Goal: Task Accomplishment & Management: Complete application form

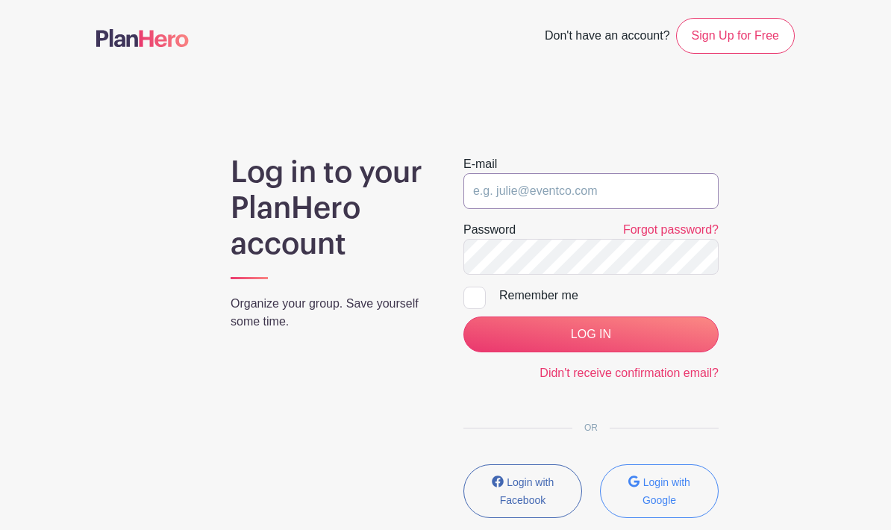
click at [596, 193] on input "email" at bounding box center [590, 191] width 255 height 36
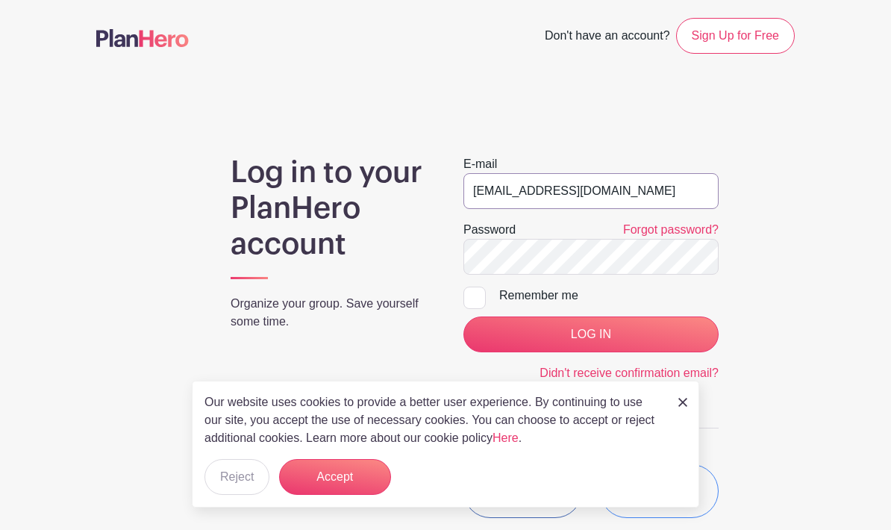
type input "tswan@att.net"
click at [480, 293] on div at bounding box center [474, 298] width 22 height 22
click at [473, 293] on input "Remember me" at bounding box center [468, 292] width 10 height 10
checkbox input "true"
click at [618, 337] on input "LOG IN" at bounding box center [590, 334] width 255 height 36
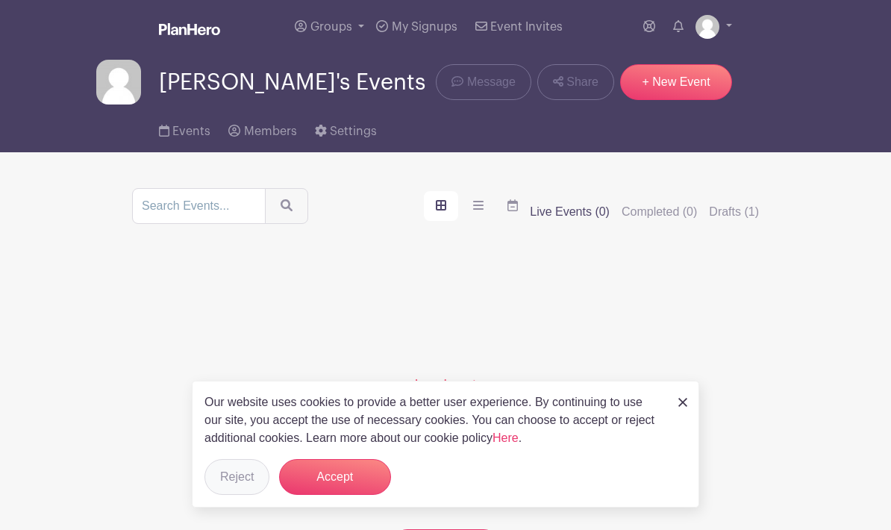
click at [225, 479] on button "Reject" at bounding box center [236, 477] width 65 height 36
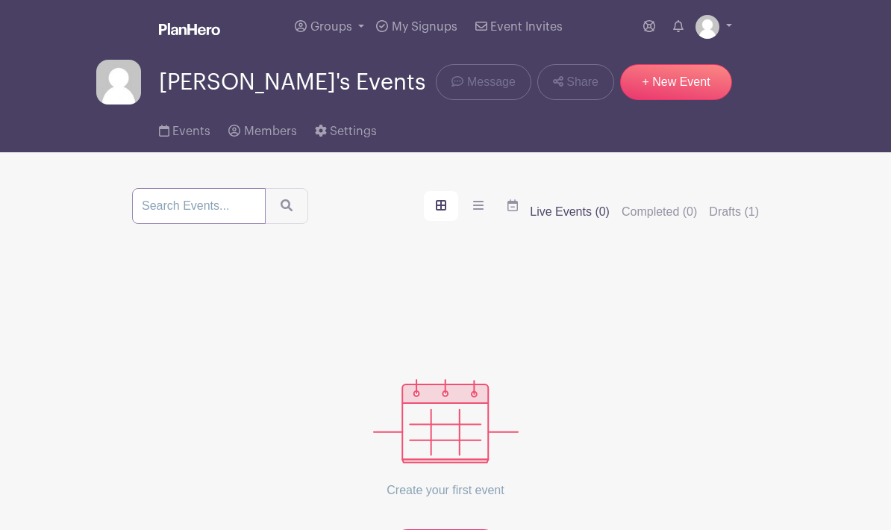
click at [166, 213] on input "search" at bounding box center [199, 206] width 134 height 36
click at [190, 132] on span "Events" at bounding box center [191, 131] width 38 height 12
click at [353, 136] on span "Settings" at bounding box center [353, 131] width 47 height 12
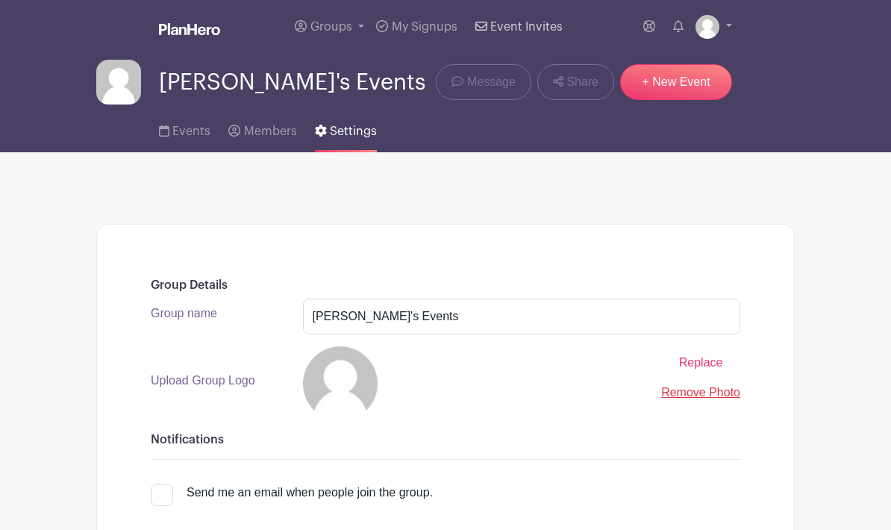
click at [533, 35] on link "Event Invites" at bounding box center [518, 27] width 99 height 54
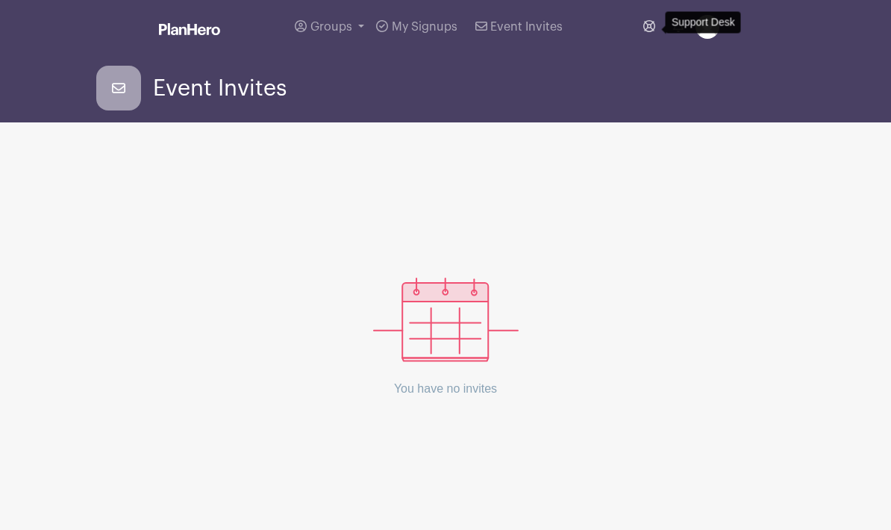
click at [648, 29] on icon at bounding box center [649, 26] width 12 height 12
click at [140, 93] on icon at bounding box center [118, 88] width 45 height 45
click at [339, 37] on link "Groups" at bounding box center [329, 27] width 81 height 54
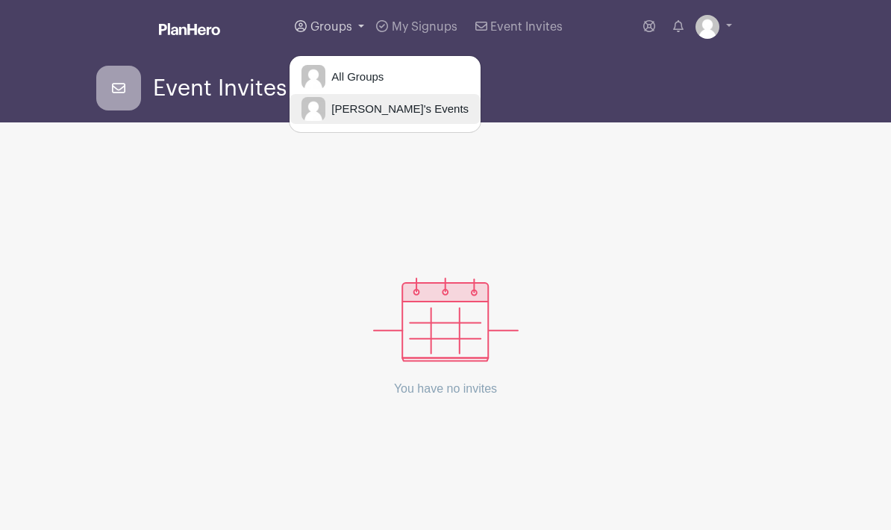
click at [382, 109] on span "[PERSON_NAME]'s Events" at bounding box center [396, 109] width 143 height 17
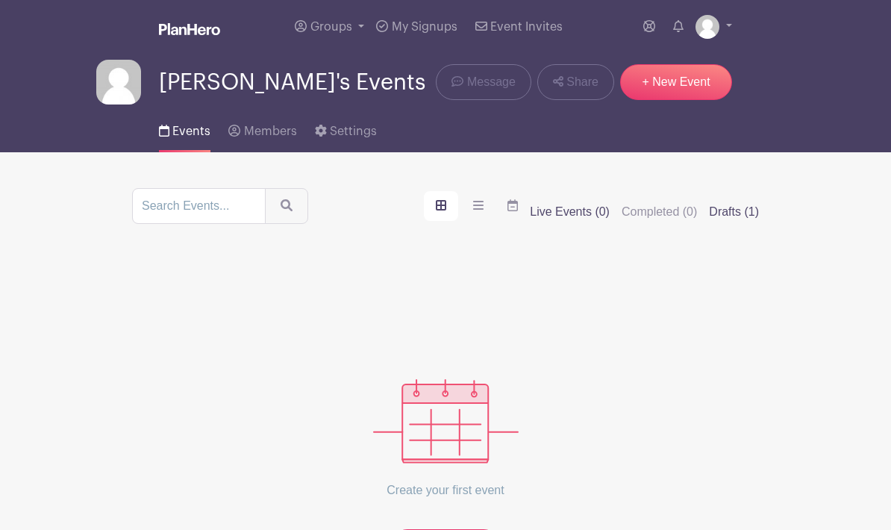
click at [734, 214] on label "Drafts (1)" at bounding box center [734, 212] width 50 height 18
click at [0, 0] on input "Drafts (1)" at bounding box center [0, 0] width 0 height 0
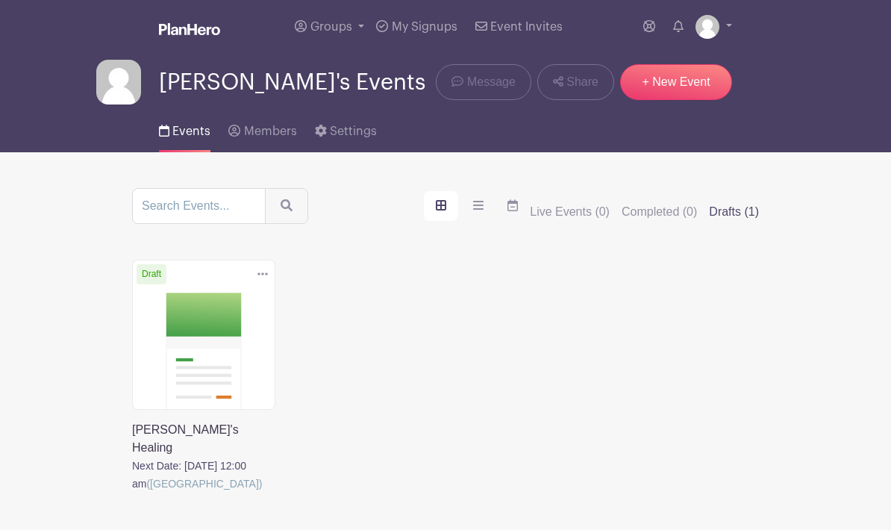
click at [132, 493] on link at bounding box center [132, 493] width 0 height 0
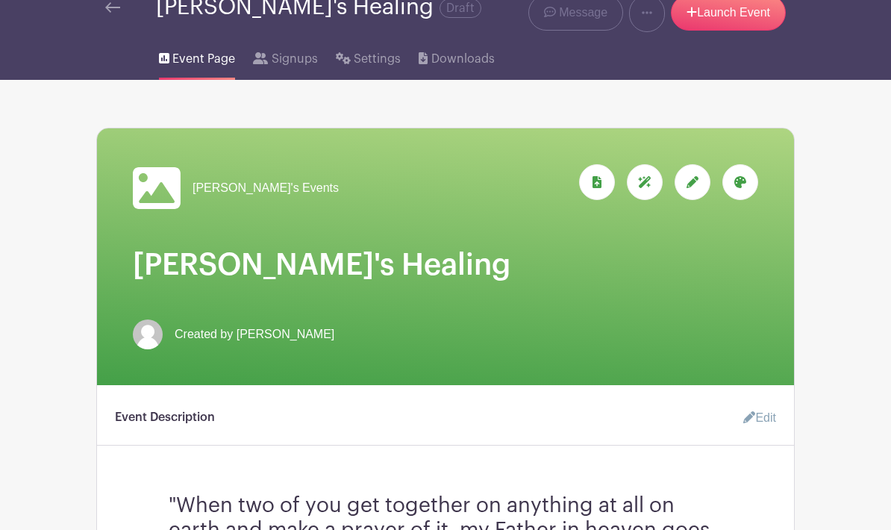
scroll to position [59, 0]
click at [698, 182] on div at bounding box center [693, 182] width 36 height 36
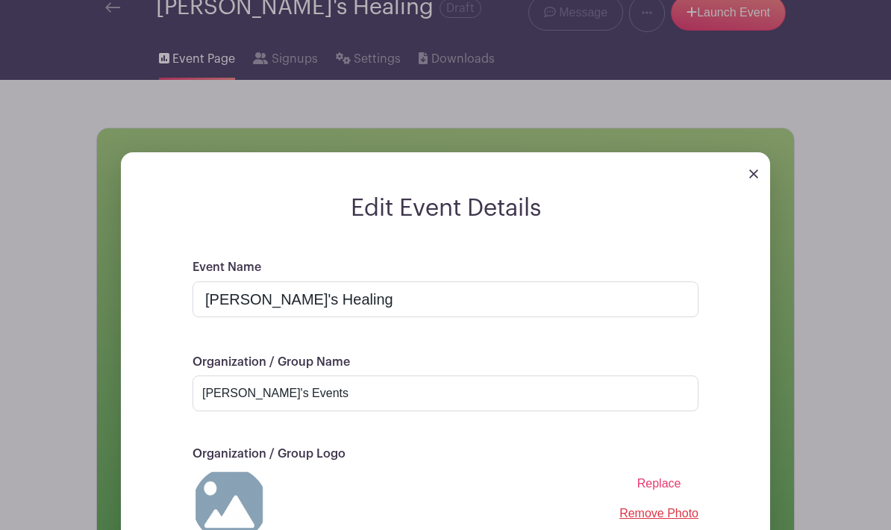
click at [501, 294] on input "Annie's Healing" at bounding box center [446, 299] width 506 height 36
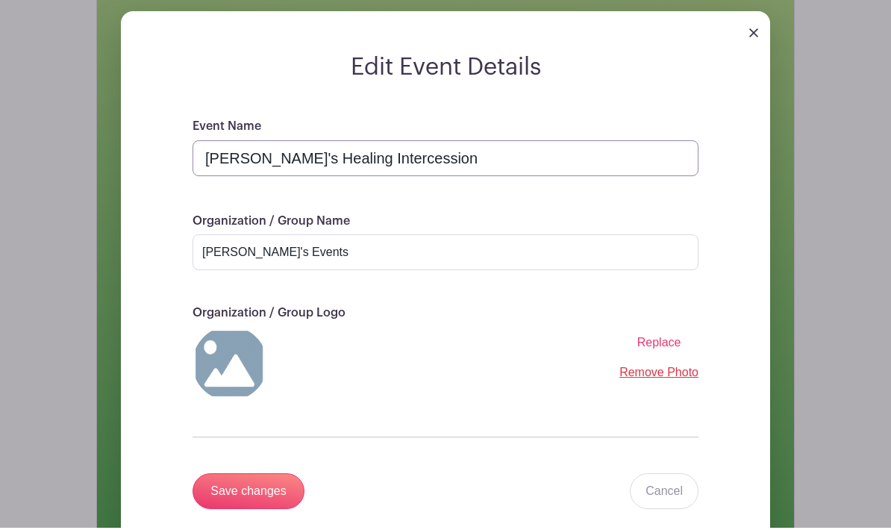
scroll to position [200, 0]
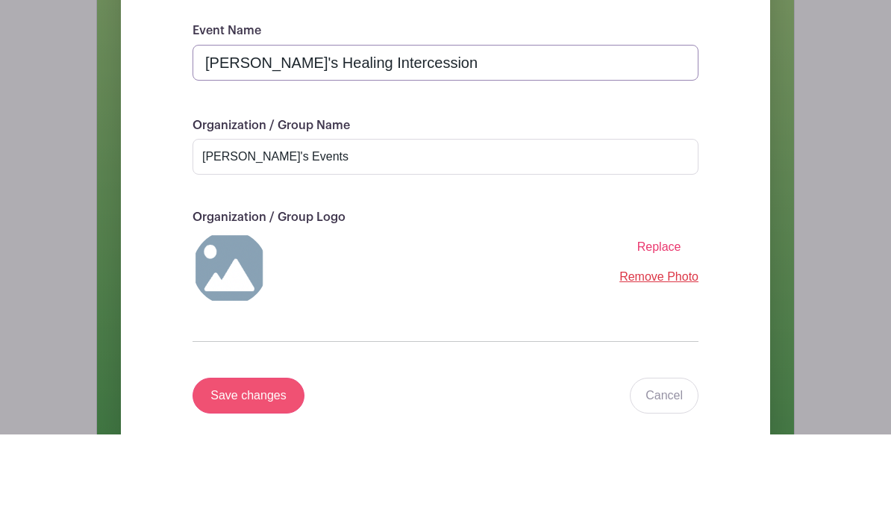
type input "[PERSON_NAME]'s Healing Intercession"
click at [269, 473] on input "Save changes" at bounding box center [249, 491] width 112 height 36
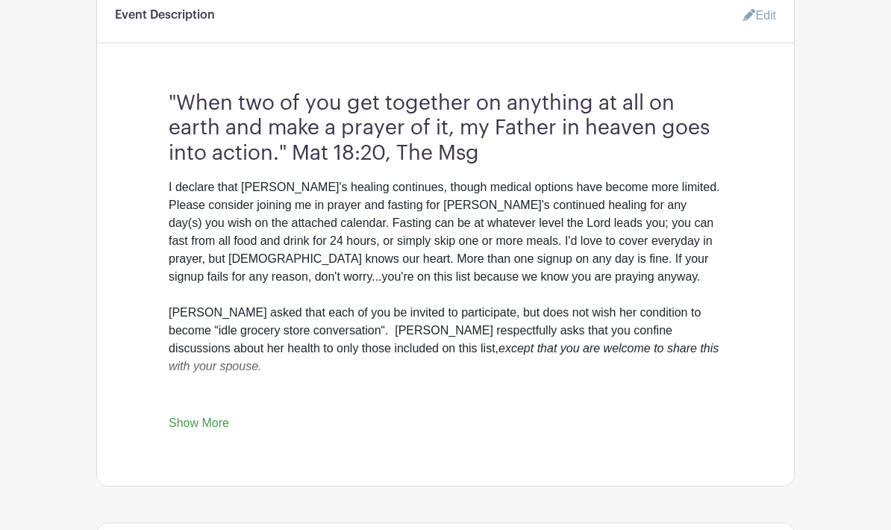
scroll to position [461, 0]
click at [650, 264] on div "I declare that Annie's healing continues, though medical options have become mo…" at bounding box center [446, 357] width 554 height 358
click at [660, 268] on div "I declare that Annie's healing continues, though medical options have become mo…" at bounding box center [446, 357] width 554 height 358
click at [651, 260] on div "I declare that Annie's healing continues, though medical options have become mo…" at bounding box center [446, 357] width 554 height 358
click at [774, 13] on link "Edit" at bounding box center [753, 16] width 45 height 30
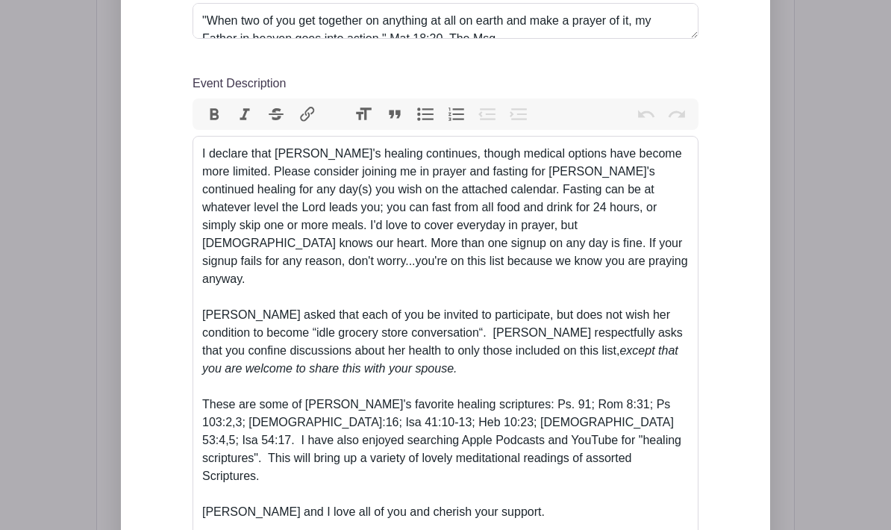
scroll to position [577, 0]
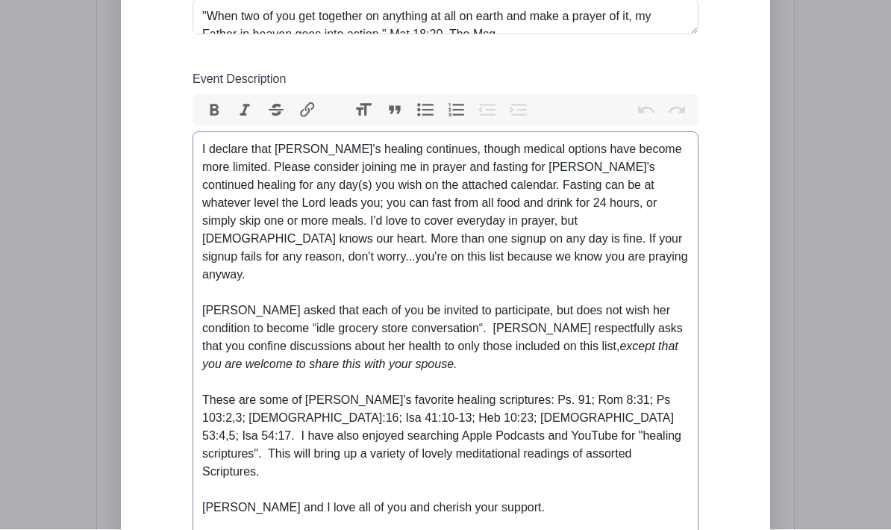
click at [531, 330] on div "I declare that Annie's healing continues, though medical options have become mo…" at bounding box center [445, 347] width 487 height 412
click at [513, 239] on div "I declare that Annie's healing continues, though medical options have become mo…" at bounding box center [445, 347] width 487 height 412
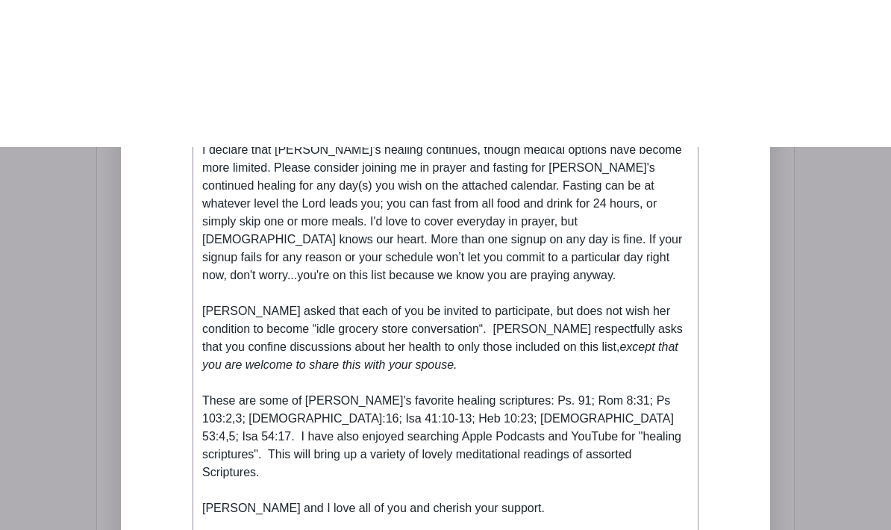
scroll to position [725, 0]
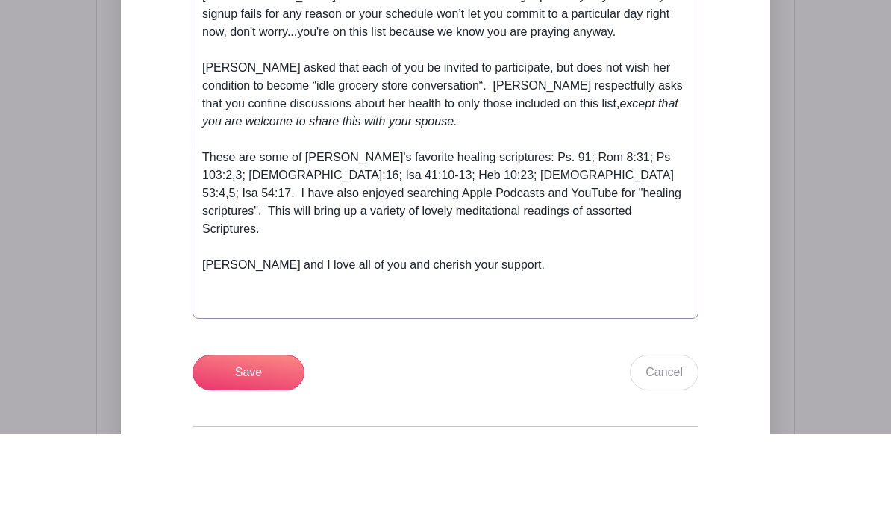
click at [554, 219] on div "I declare that Annie's healing continues, though medical options have become mo…" at bounding box center [445, 199] width 487 height 412
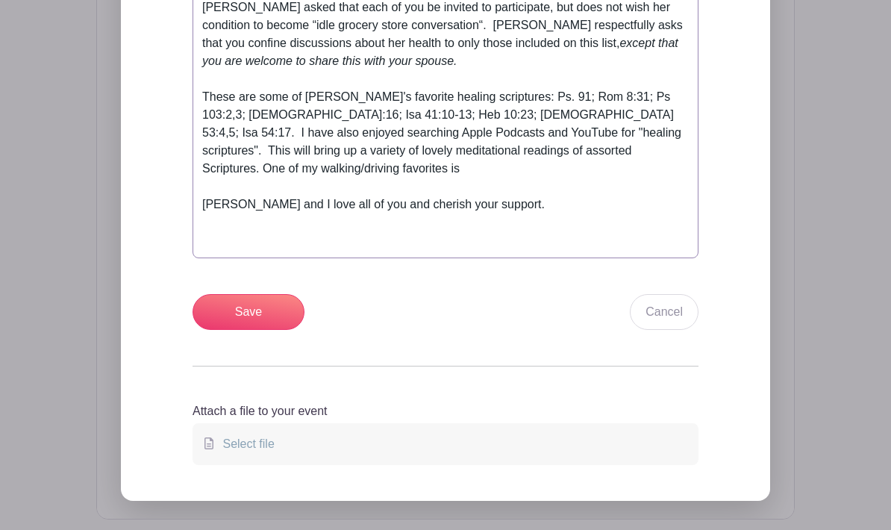
scroll to position [880, 0]
click at [668, 154] on div "I declare that Annie's healing continues, though medical options have become mo…" at bounding box center [445, 44] width 487 height 412
paste trix-editor "<div>I declare that Annie's healing continues, though medical options have beco…"
type trix-editor "<div>I declare that Annie's healing continues, though medical options have beco…"
click at [274, 331] on input "Save" at bounding box center [249, 313] width 112 height 36
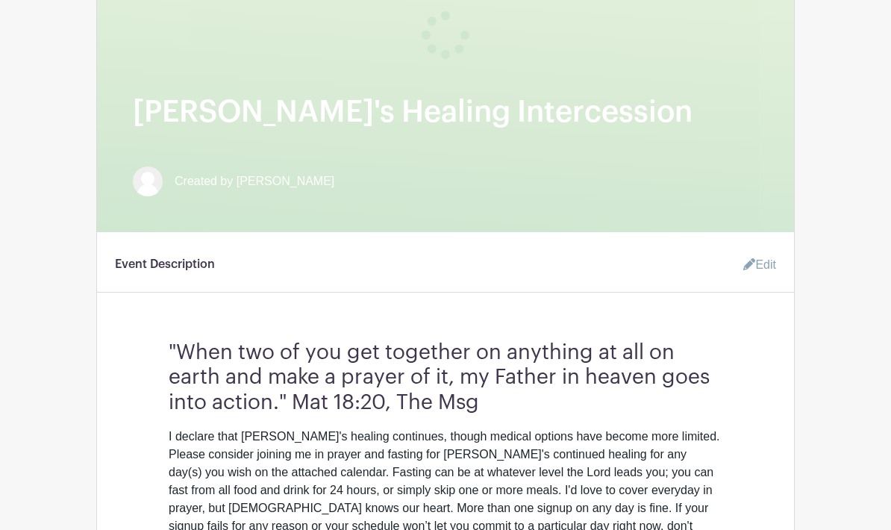
scroll to position [331, 0]
click at [173, 356] on h3 ""When two of you get together on anything at all on earth and make a prayer of …" at bounding box center [446, 372] width 554 height 87
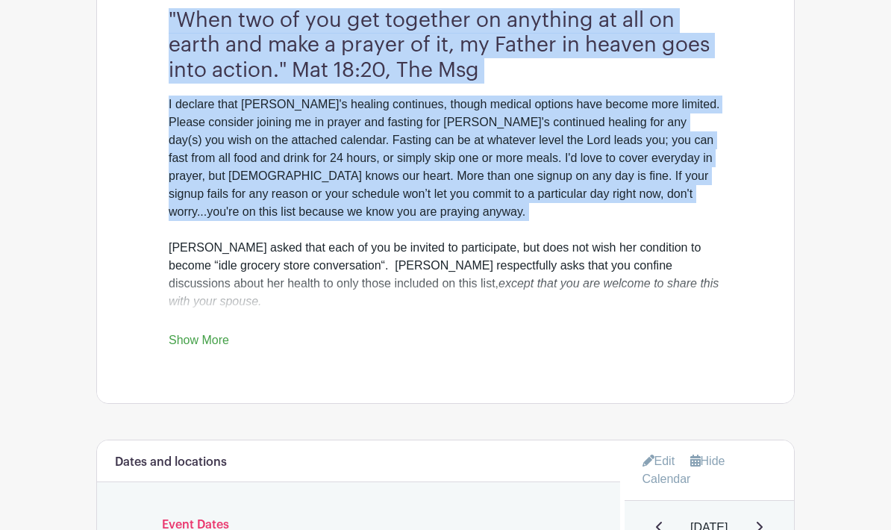
scroll to position [663, 0]
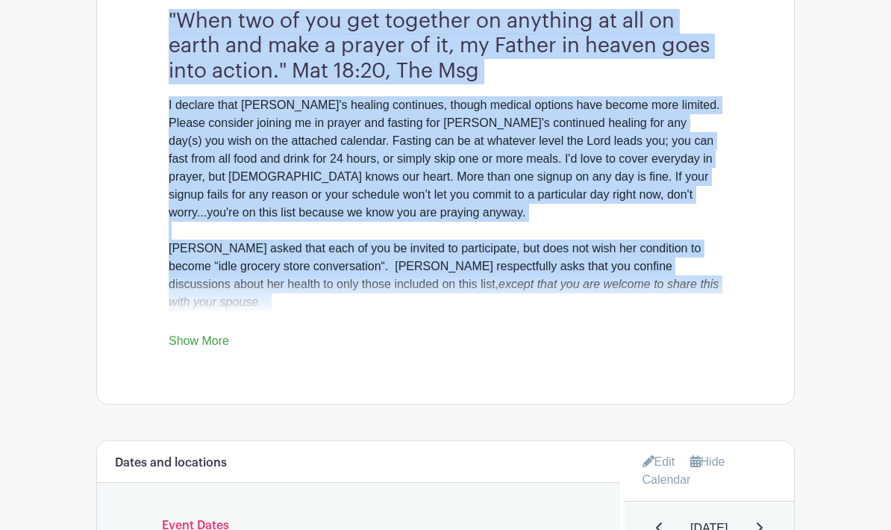
click at [208, 345] on link "Show More" at bounding box center [199, 343] width 60 height 19
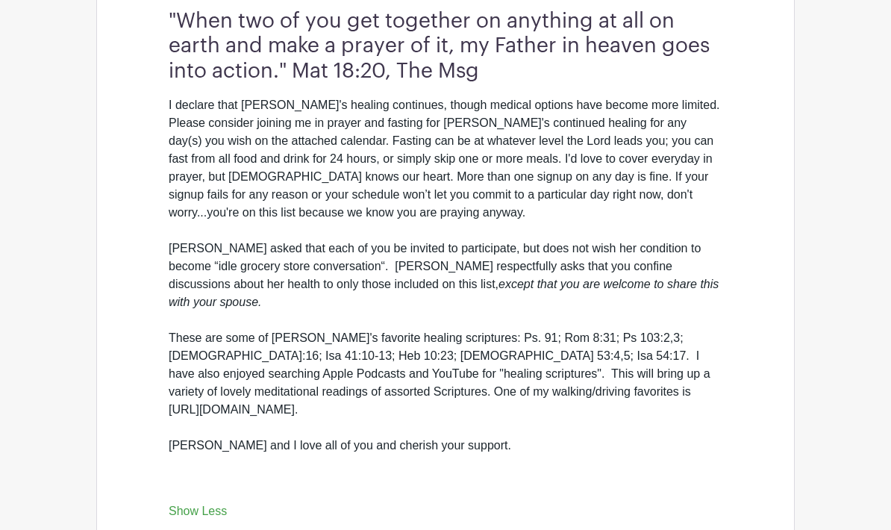
click at [170, 21] on h3 ""When two of you get together on anything at all on earth and make a prayer of …" at bounding box center [446, 40] width 554 height 87
click at [163, 26] on div ""When two of you get together on anything at all on earth and make a prayer of …" at bounding box center [445, 258] width 625 height 523
click at [198, 15] on h3 ""When two of you get together on anything at all on earth and make a prayer of …" at bounding box center [446, 40] width 554 height 87
click at [183, 33] on h3 ""When two of you get together on anything at all on earth and make a prayer of …" at bounding box center [446, 40] width 554 height 87
click at [163, 28] on div ""When two of you get together on anything at all on earth and make a prayer of …" at bounding box center [445, 258] width 625 height 523
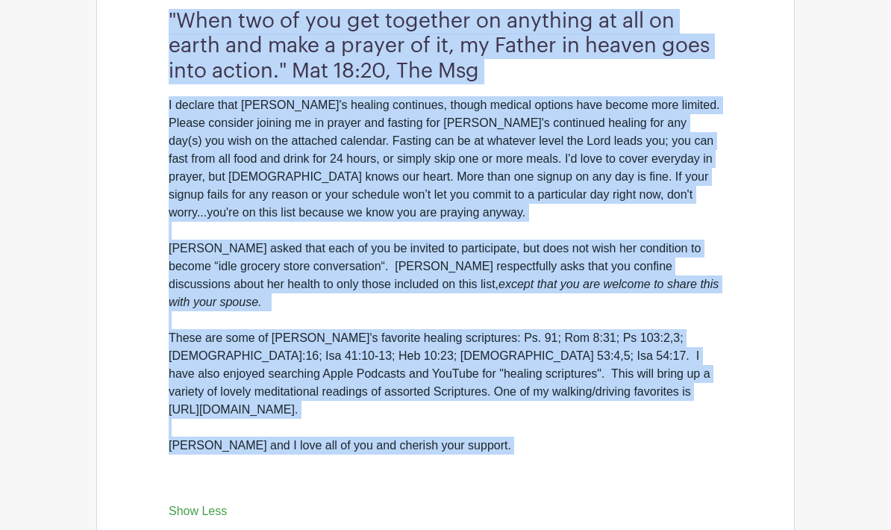
copy div ""When two of you get together on anything at all on earth and make a prayer of …"
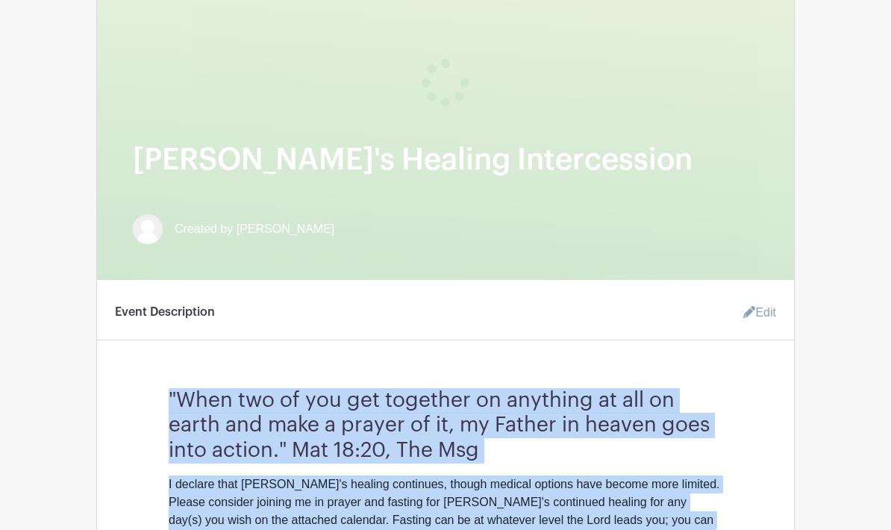
scroll to position [283, 0]
click at [581, 195] on div "[PERSON_NAME]'s Events" at bounding box center [445, 92] width 697 height 376
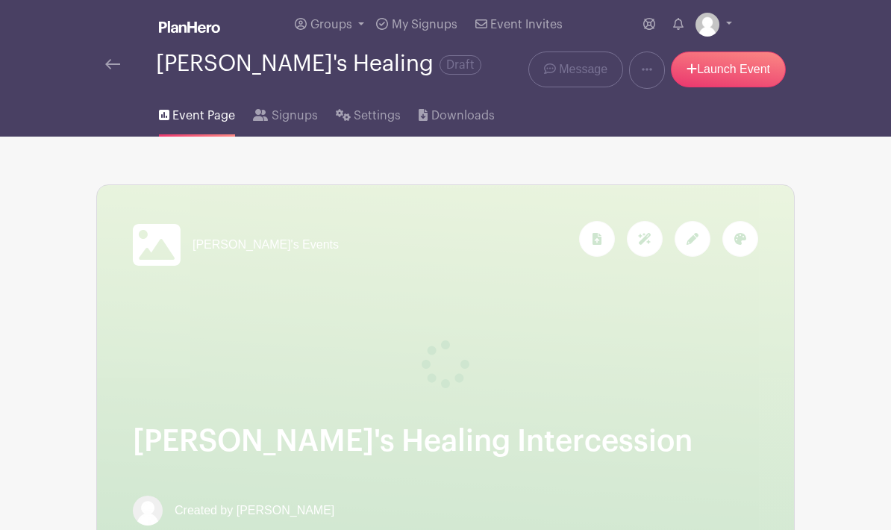
scroll to position [0, 0]
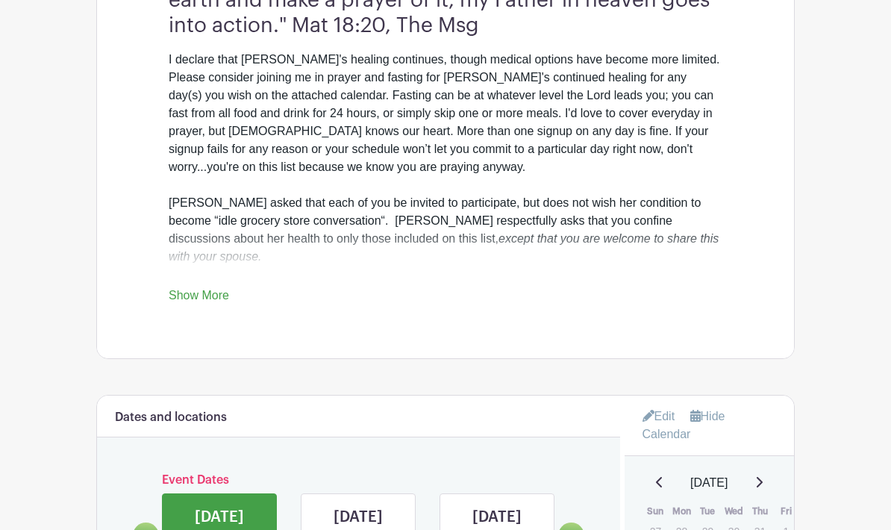
scroll to position [601, 0]
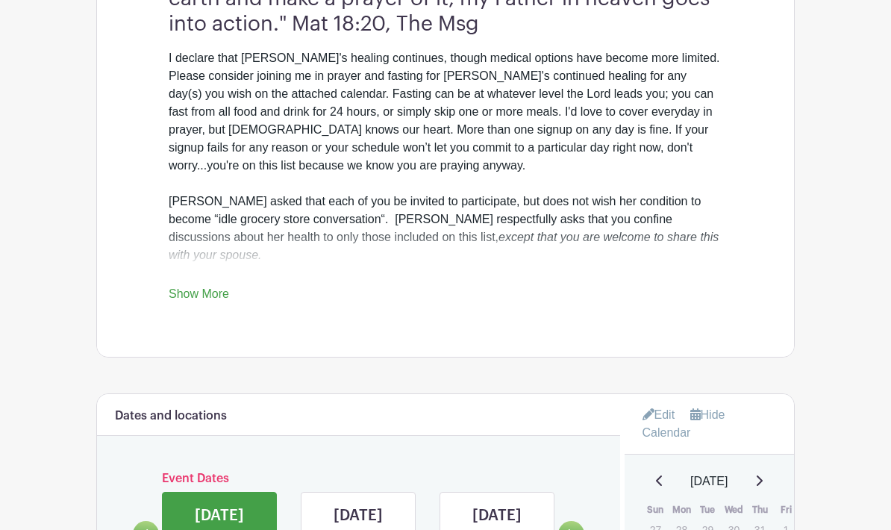
click at [216, 303] on link "Show More" at bounding box center [199, 297] width 60 height 19
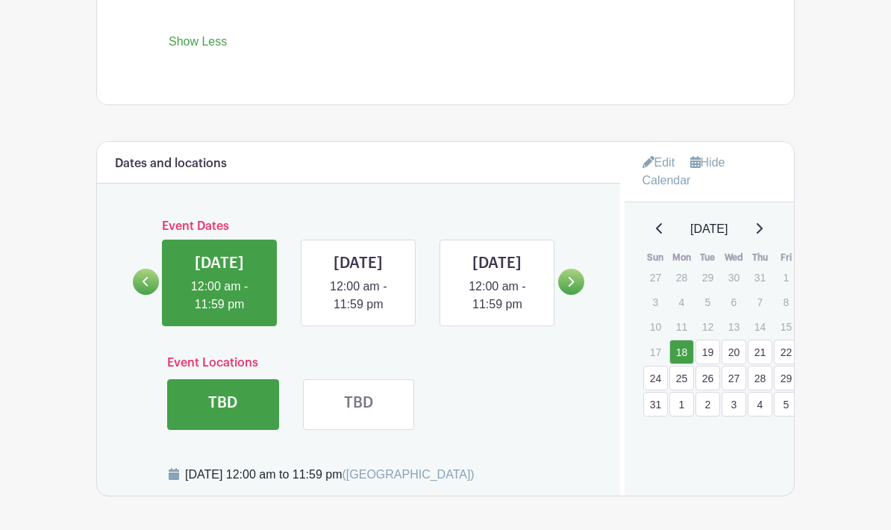
scroll to position [1025, 0]
click at [763, 222] on icon at bounding box center [758, 228] width 7 height 12
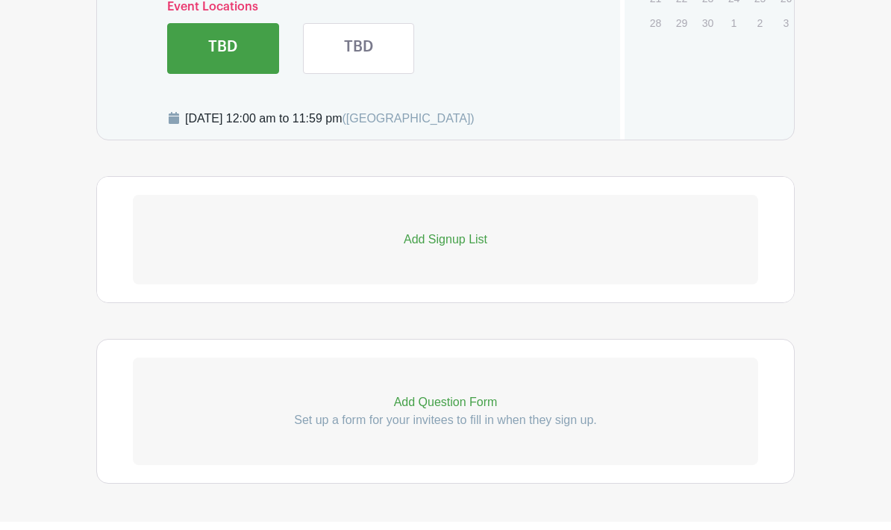
scroll to position [1432, 0]
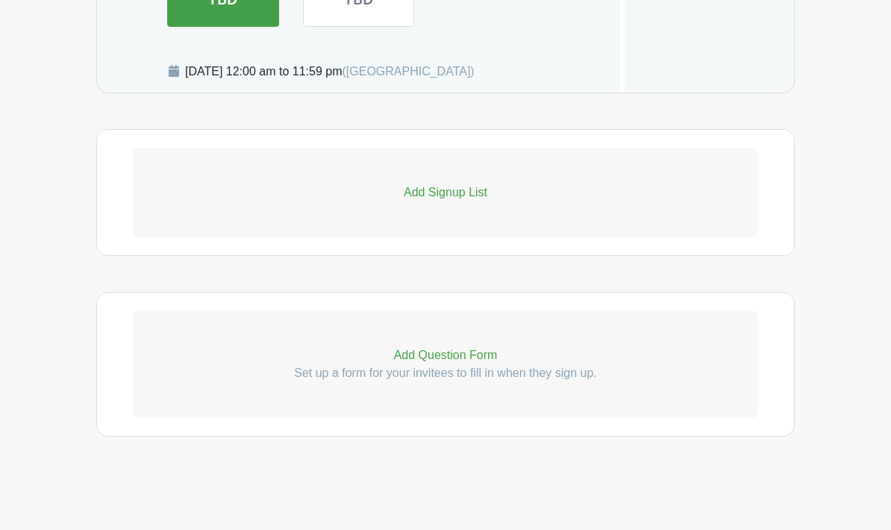
click at [475, 193] on p "Add Signup List" at bounding box center [445, 193] width 625 height 18
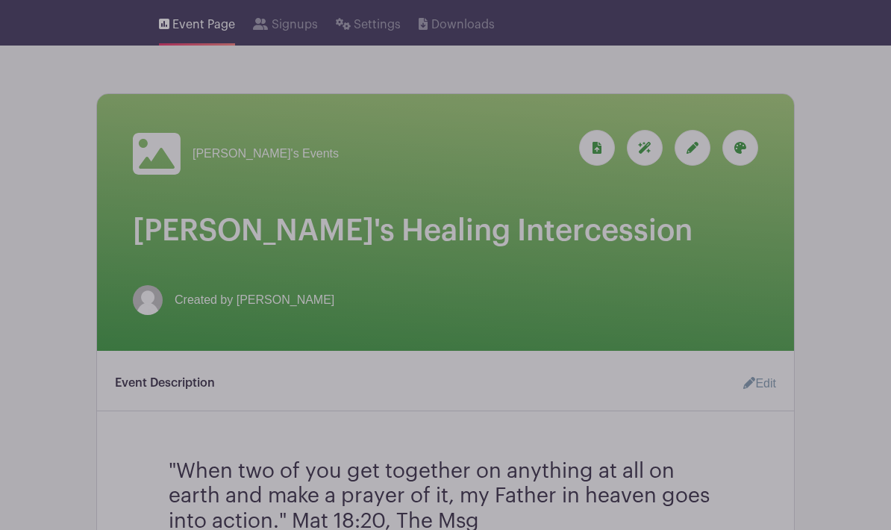
scroll to position [104, 0]
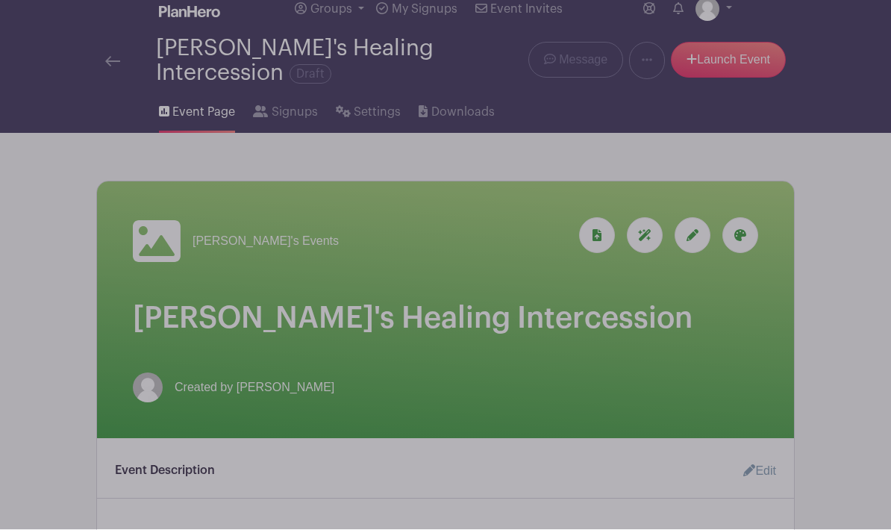
scroll to position [0, 0]
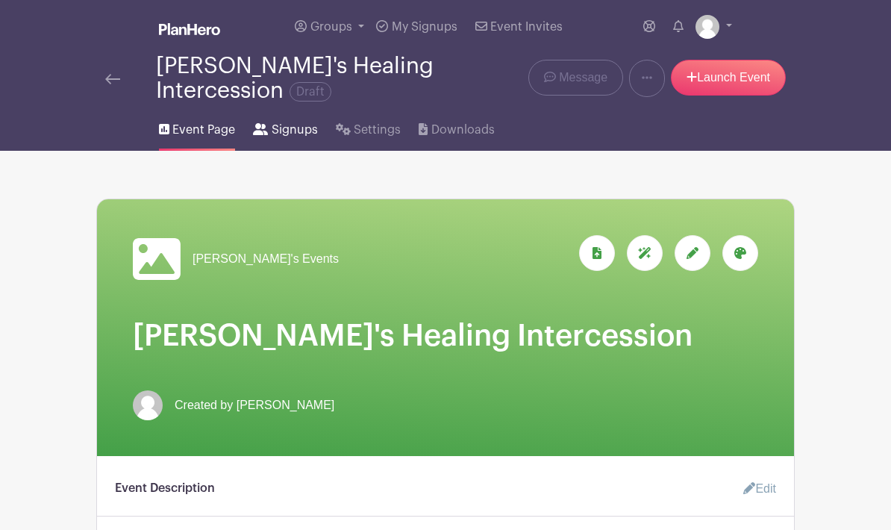
click at [293, 134] on span "Signups" at bounding box center [295, 130] width 46 height 18
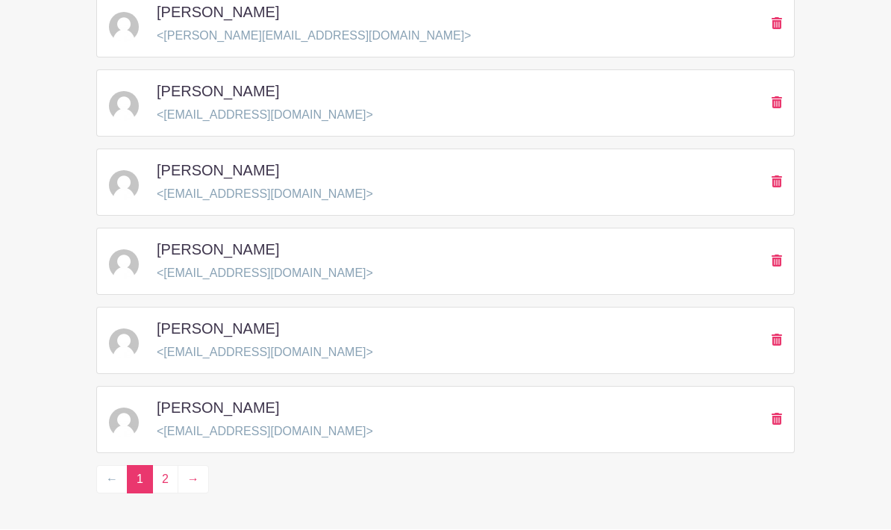
scroll to position [2177, 0]
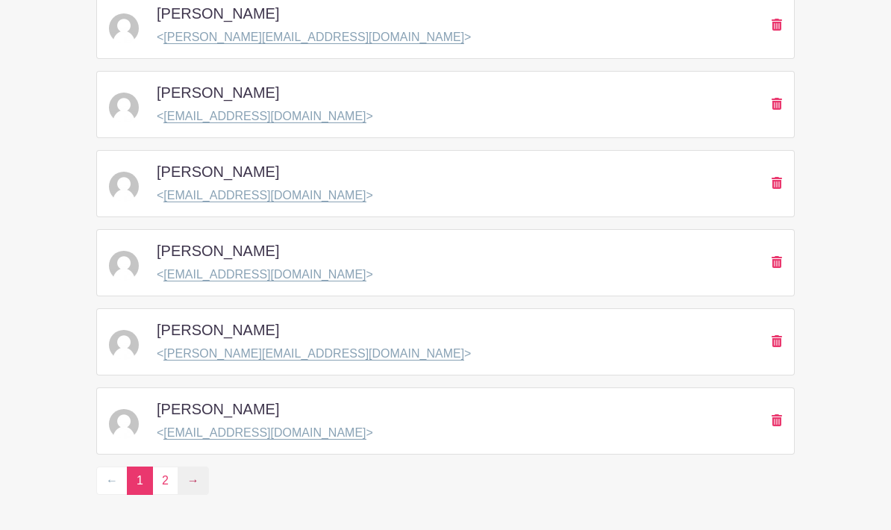
click at [199, 484] on link "→" at bounding box center [193, 480] width 31 height 28
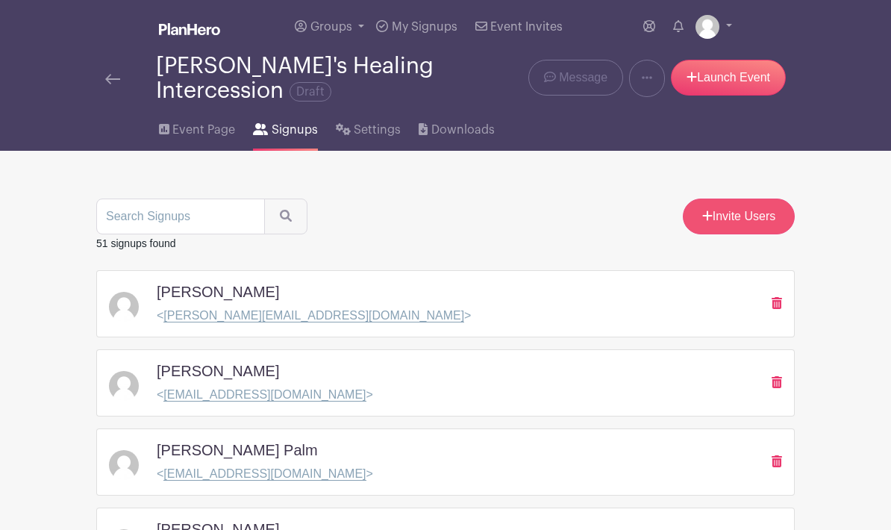
click at [735, 213] on link "Invite Users" at bounding box center [739, 217] width 112 height 36
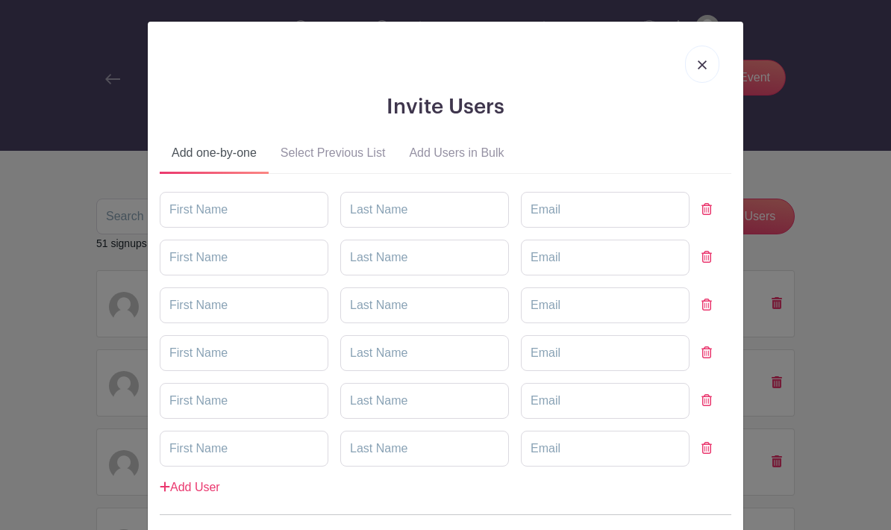
click at [242, 210] on input "text" at bounding box center [244, 210] width 169 height 36
type input "Sally"
type input "Faulkner"
click at [521, 213] on input "email" at bounding box center [605, 210] width 169 height 36
click at [521, 210] on input "email" at bounding box center [605, 210] width 169 height 36
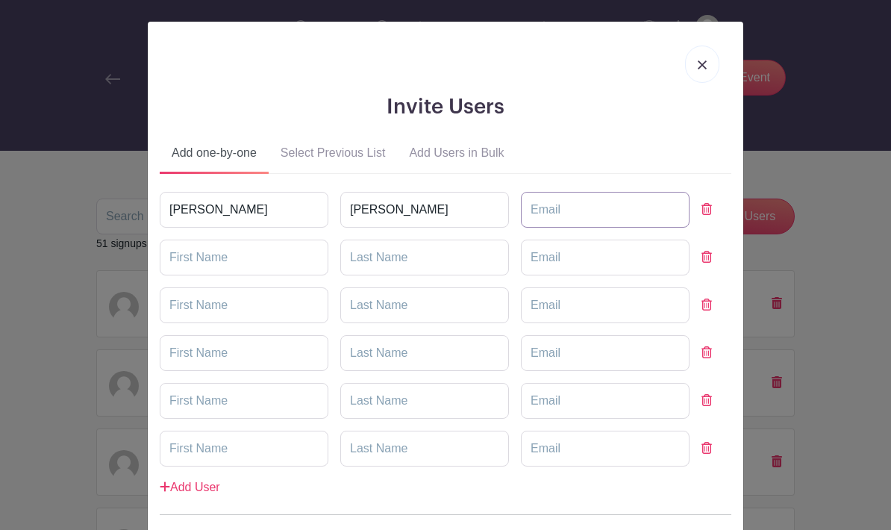
click at [521, 209] on input "email" at bounding box center [605, 210] width 169 height 36
paste input "Sally.falkner@gmail.com"
type input "Sally.falkner@gmail.com"
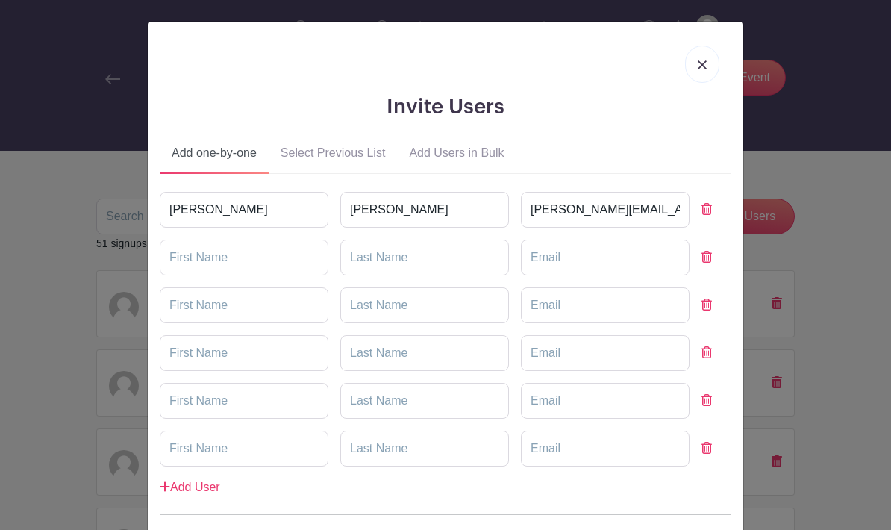
click at [223, 254] on input "text" at bounding box center [244, 258] width 169 height 36
type input "Love"
type input "Nance"
click at [521, 251] on input "email" at bounding box center [605, 258] width 169 height 36
paste input "L@paseobrands.com"
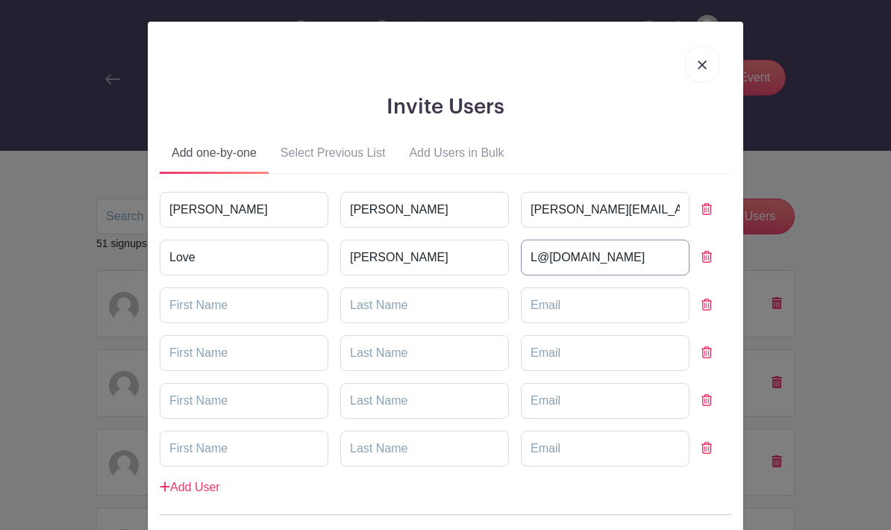
type input "L@paseobrands.com"
click at [248, 308] on input "text" at bounding box center [244, 305] width 169 height 36
type input "Steve"
type input "Schuetze"
click at [521, 301] on input "email" at bounding box center [605, 305] width 169 height 36
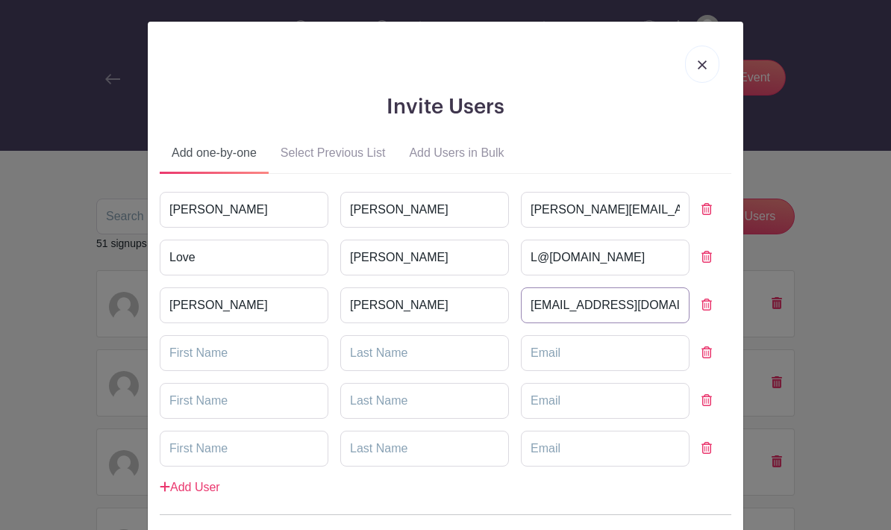
type input "sschuetze@metrobuilt.com"
click at [249, 361] on input "text" at bounding box center [244, 353] width 169 height 36
type input "Fernando"
type input "Diego"
type input "fdiego@metrobuilt.com"
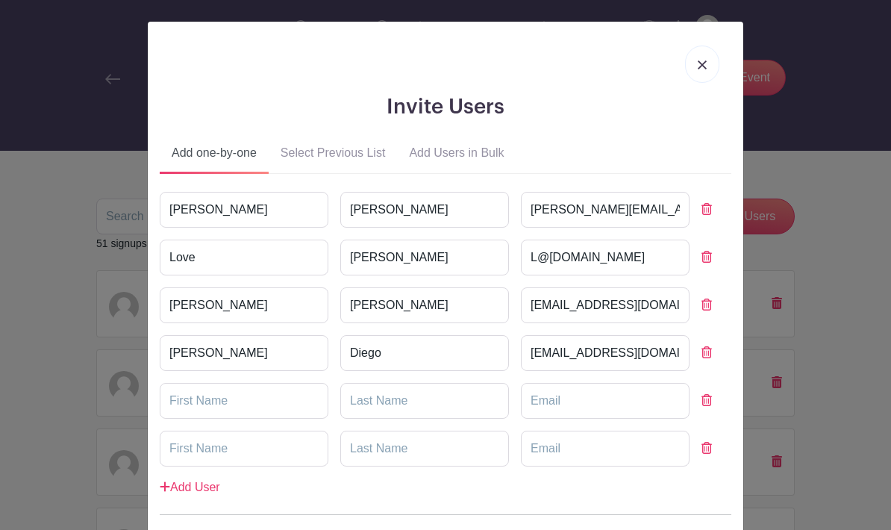
click at [260, 396] on input "text" at bounding box center [244, 401] width 169 height 36
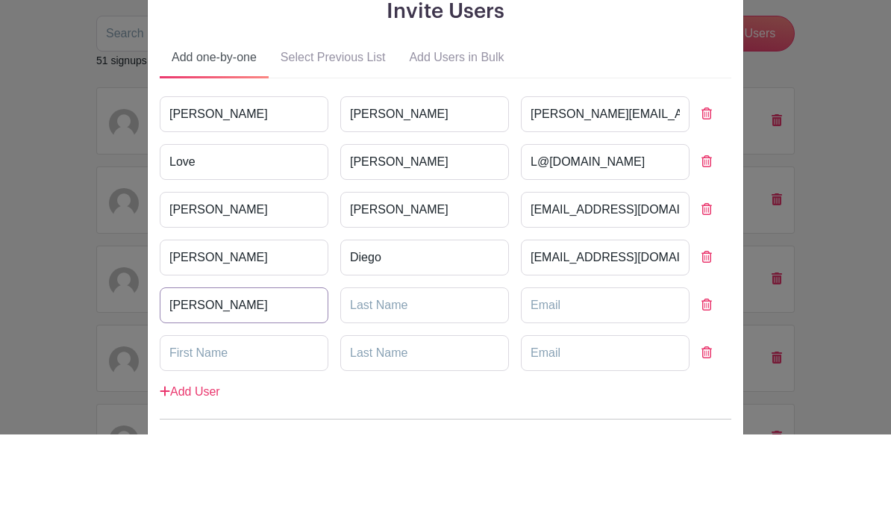
type input "Taylor"
type input "Jordan"
type input "tjordan@metrobuilt.com"
click at [248, 431] on input "text" at bounding box center [244, 449] width 169 height 36
type input "Travis"
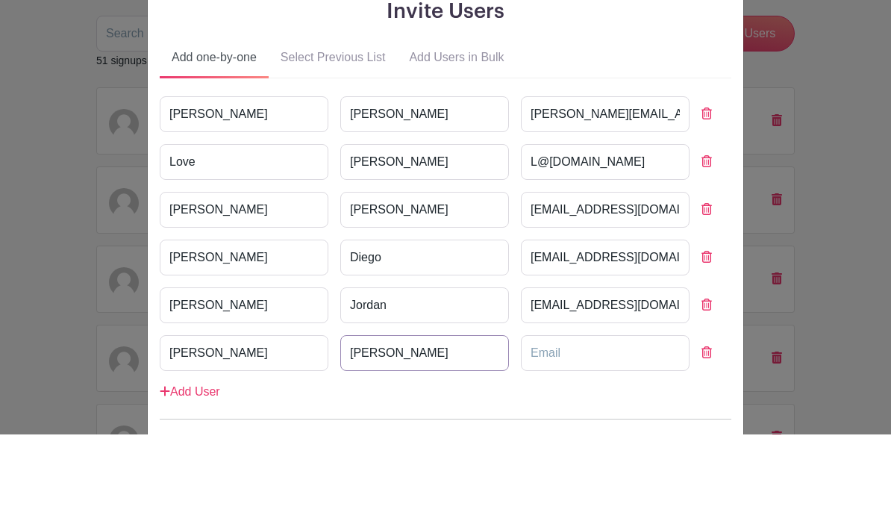
type input "Barnes"
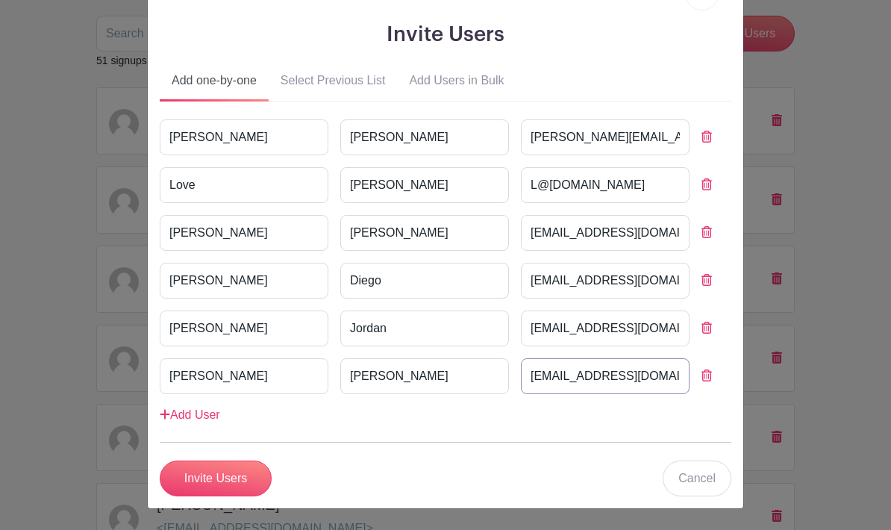
scroll to position [72, 0]
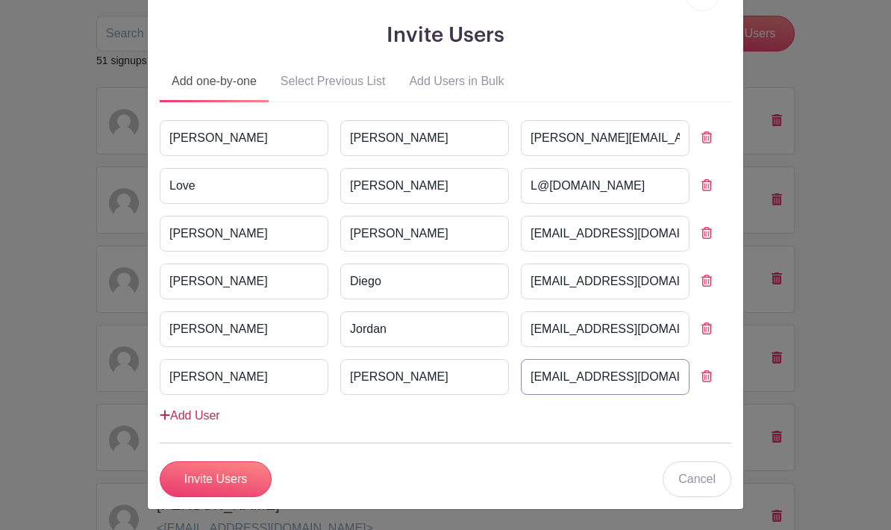
type input "tbarnes@metrobuilt.com"
click at [182, 413] on link "Add User" at bounding box center [190, 415] width 60 height 13
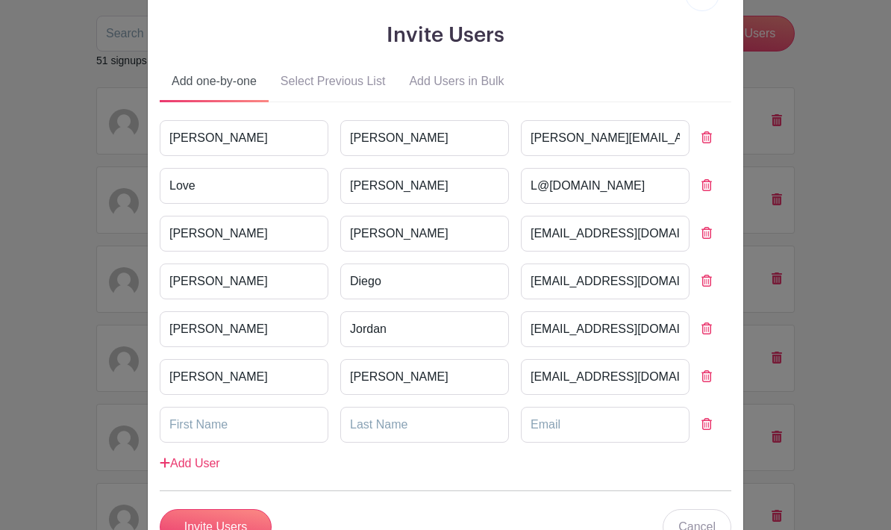
click at [265, 421] on input "text" at bounding box center [244, 425] width 169 height 36
type input "Jeff"
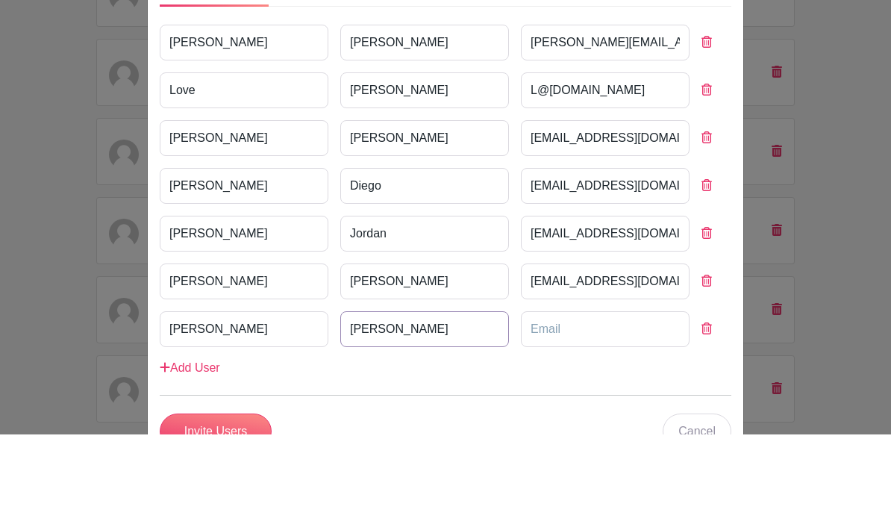
type input "Fritsche"
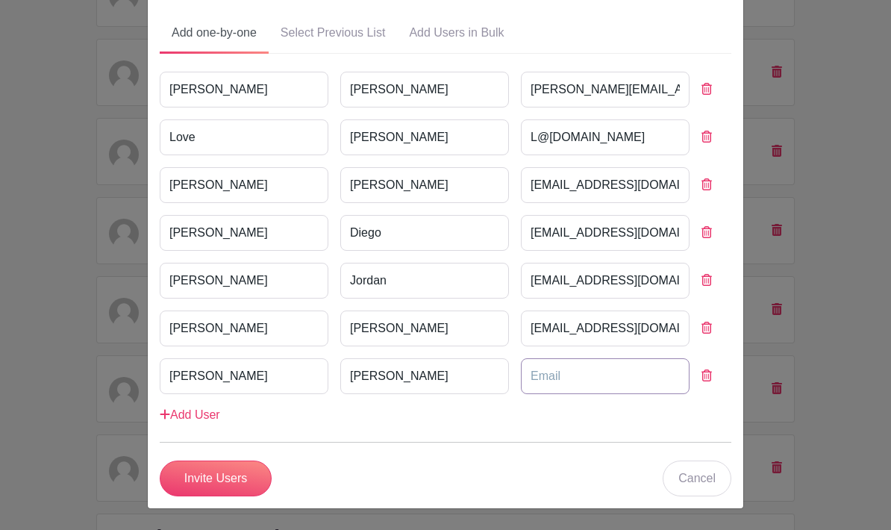
scroll to position [119, 0]
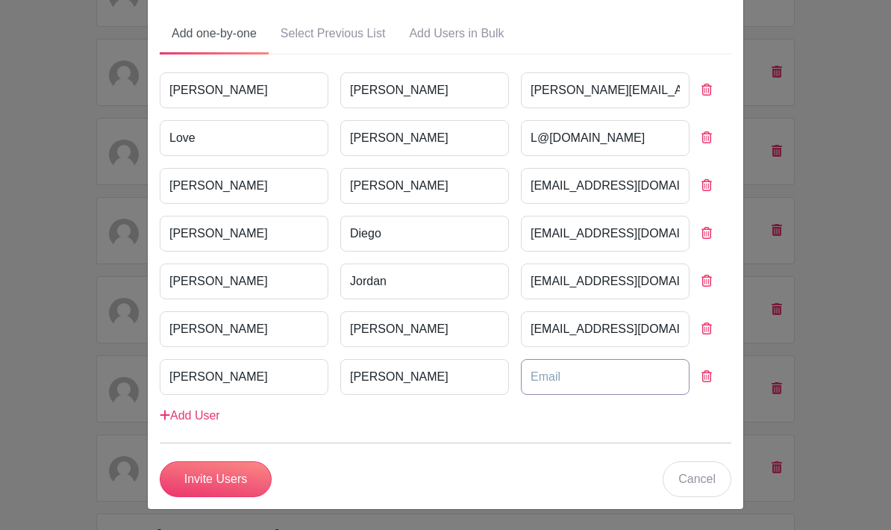
click at [521, 380] on input "email" at bounding box center [605, 377] width 169 height 36
paste input "jeffreyfritsche@gmail.com"
type input "jeffreyfritsche@gmail.com"
click at [169, 414] on icon at bounding box center [165, 415] width 10 height 12
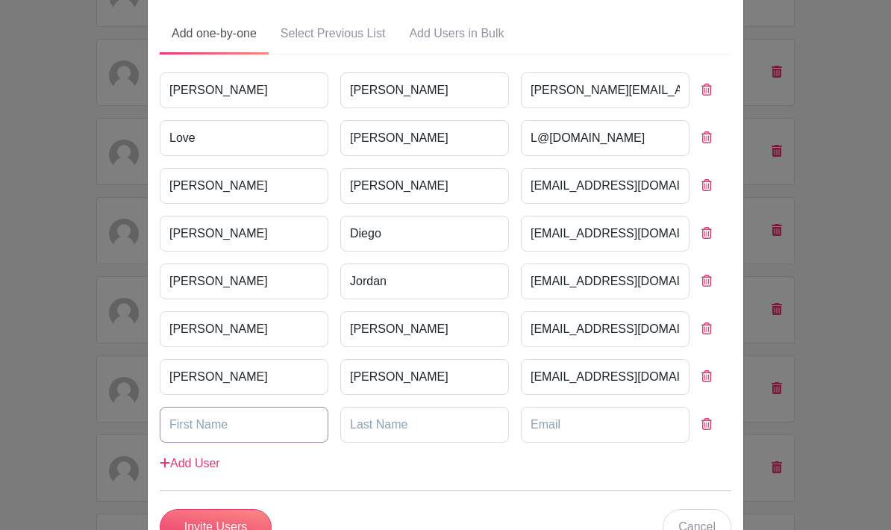
click at [204, 426] on input "text" at bounding box center [244, 425] width 169 height 36
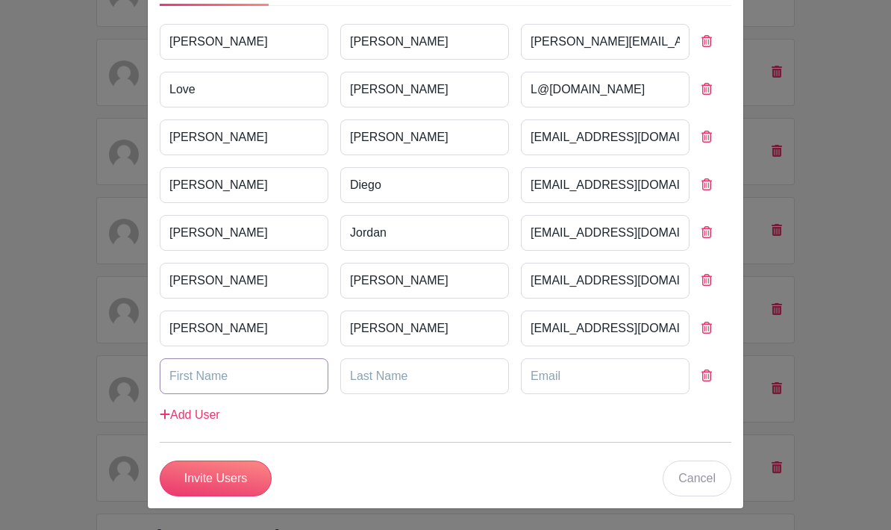
scroll to position [167, 0]
click at [698, 396] on div "Sally Faulkner Sally.falkner@gmail.com Love Nance L@paseobrands.com Steve Schue…" at bounding box center [446, 225] width 572 height 400
click at [210, 484] on input "Invite Users" at bounding box center [216, 479] width 112 height 36
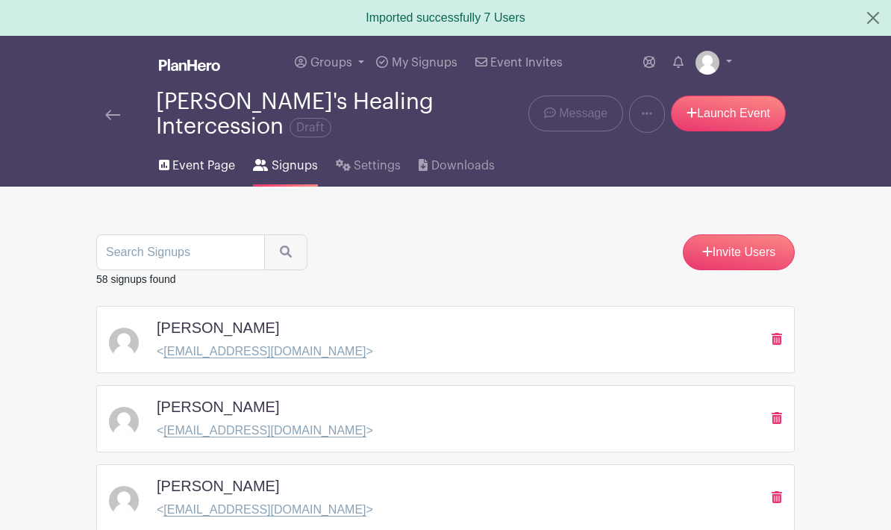
click at [191, 168] on span "Event Page" at bounding box center [203, 166] width 63 height 18
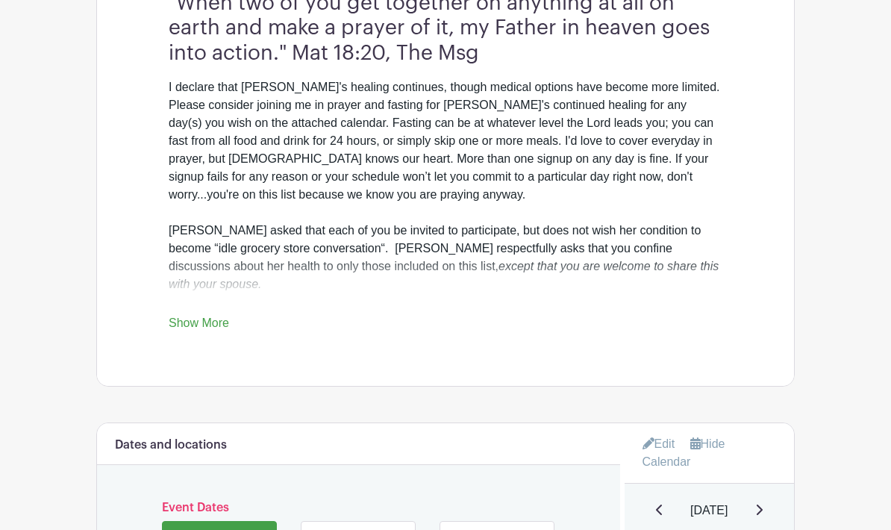
scroll to position [577, 0]
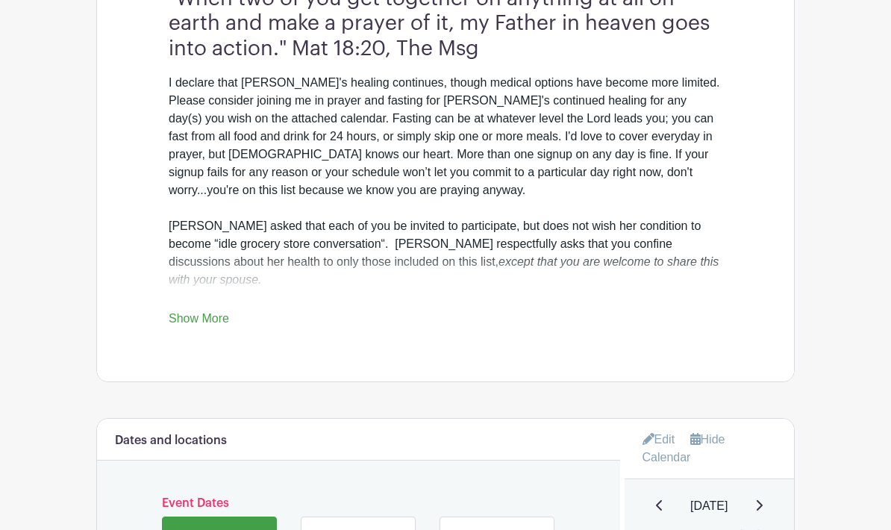
click at [673, 262] on div "I declare that Annie's healing continues, though medical options have become mo…" at bounding box center [446, 272] width 554 height 394
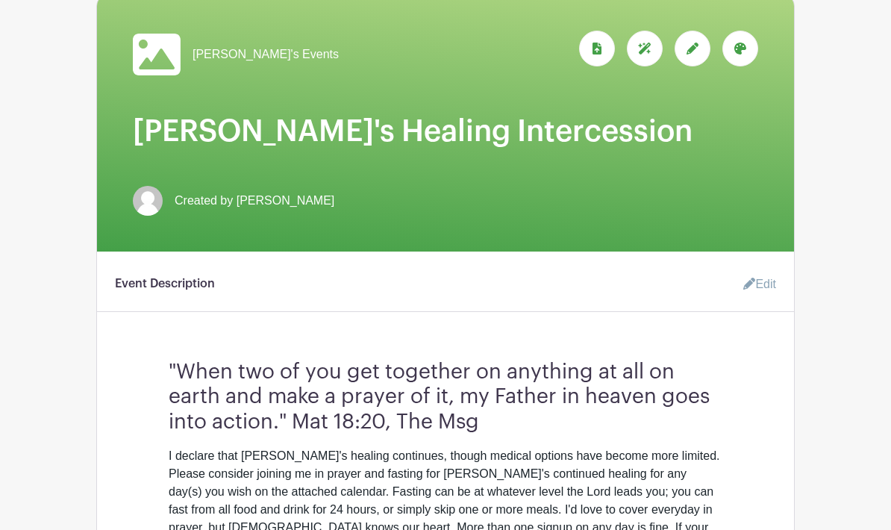
scroll to position [229, 0]
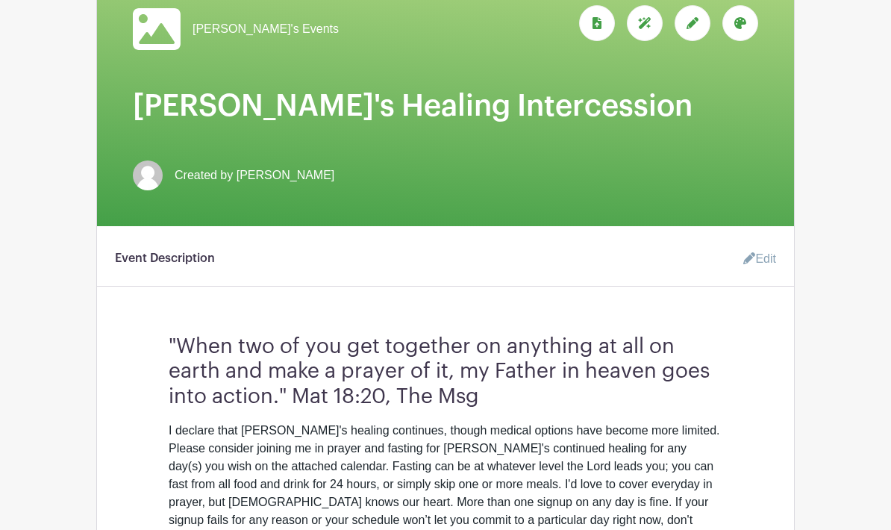
click at [768, 261] on link "Edit" at bounding box center [753, 260] width 45 height 30
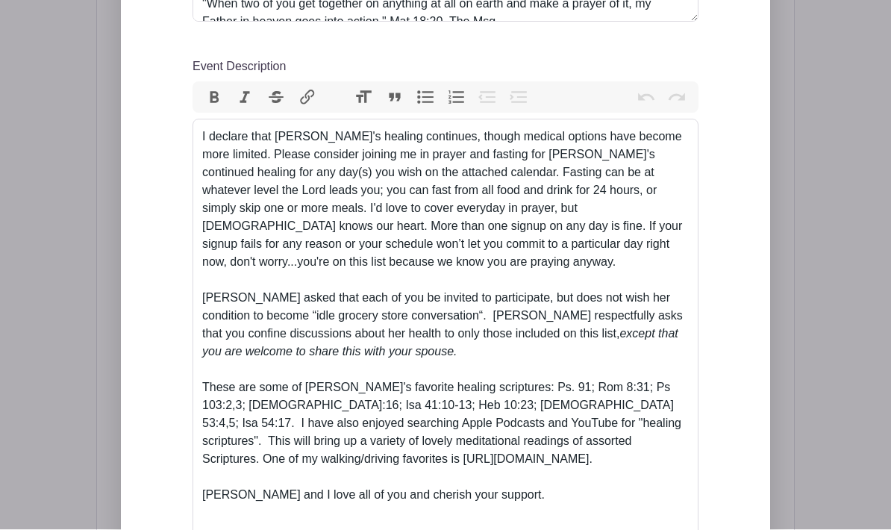
scroll to position [637, 0]
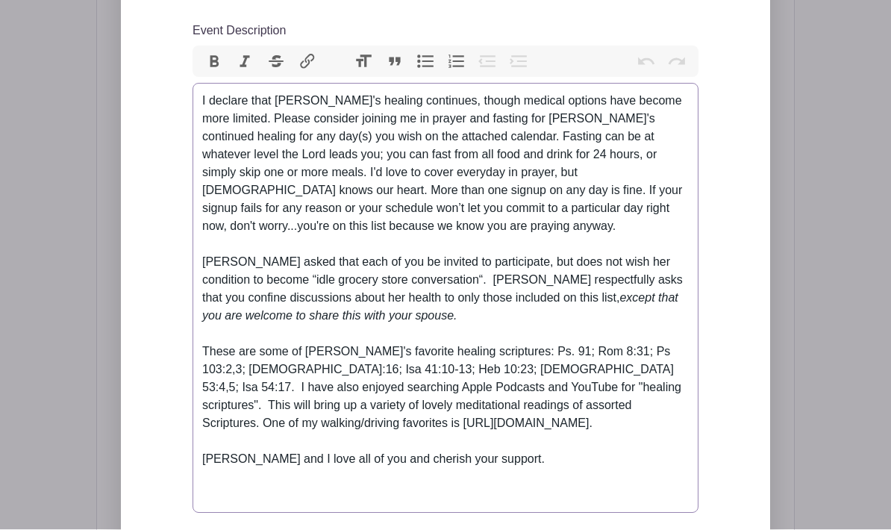
click at [516, 316] on div "I declare that Annie's healing continues, though medical options have become mo…" at bounding box center [445, 299] width 487 height 412
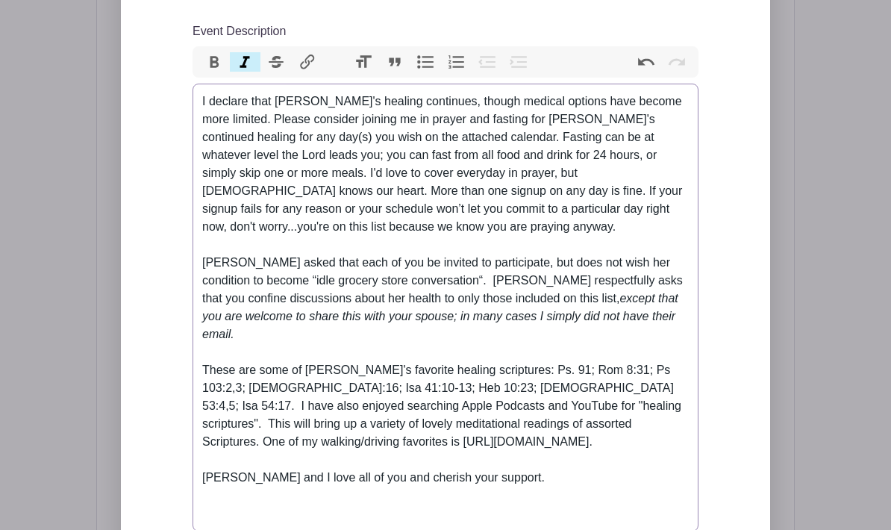
type trix-editor "<div>I declare that Annie's healing continues, though medical options have beco…"
click at [422, 320] on em "except that you are welcome to share this with your spouse; in many cases I sim…" at bounding box center [440, 316] width 476 height 49
click at [421, 319] on em "except that you are welcome to share this with your spouse; in many cases I sim…" at bounding box center [440, 316] width 476 height 49
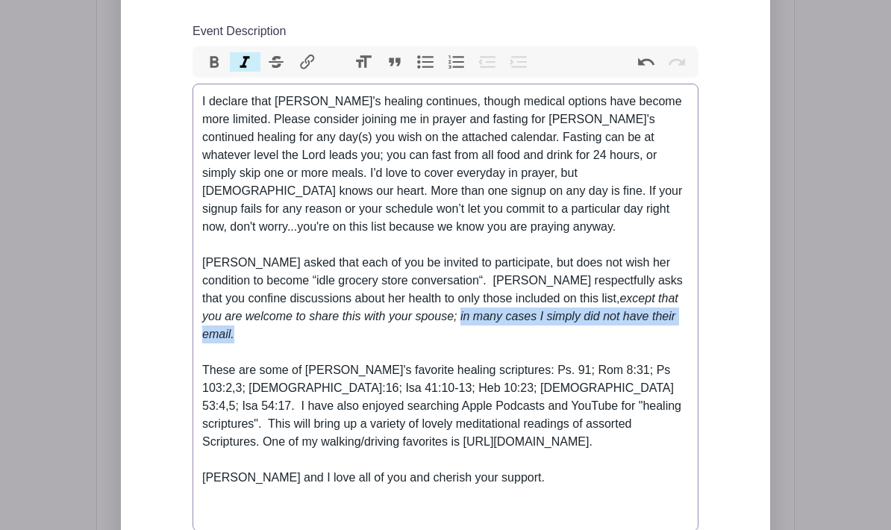
click at [252, 58] on button "Italic" at bounding box center [245, 61] width 31 height 19
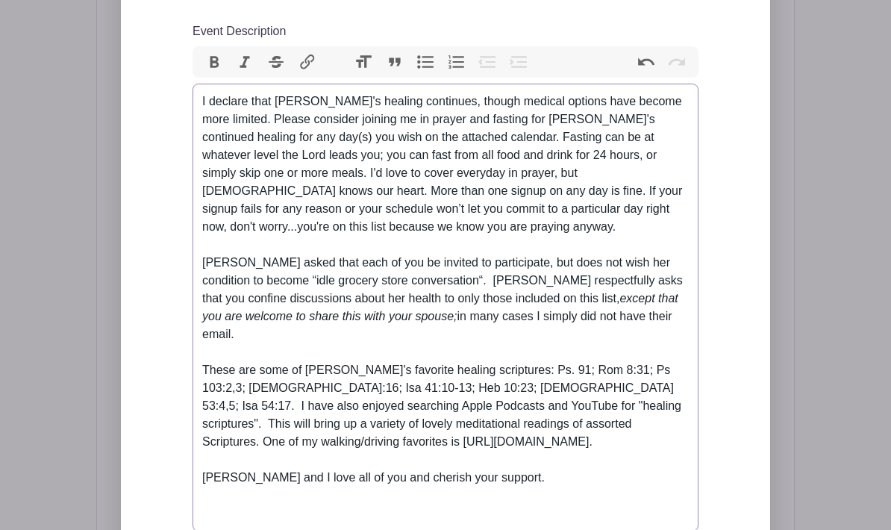
click at [696, 397] on trix-editor "I declare that Annie's healing continues, though medical options have become mo…" at bounding box center [446, 308] width 506 height 448
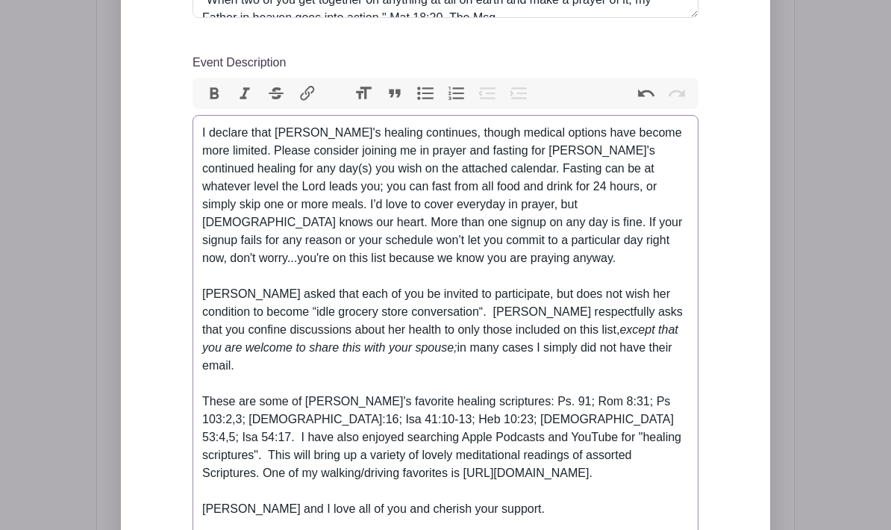
scroll to position [1031, 0]
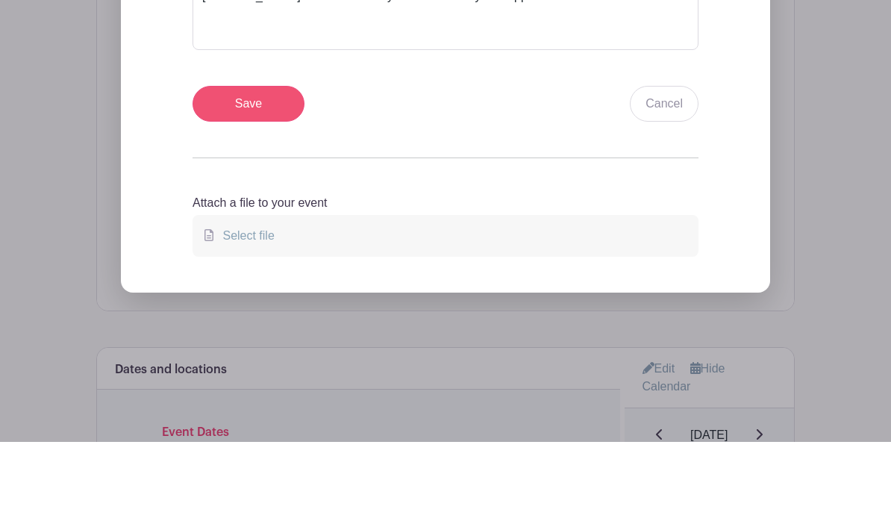
click at [262, 174] on input "Save" at bounding box center [249, 192] width 112 height 36
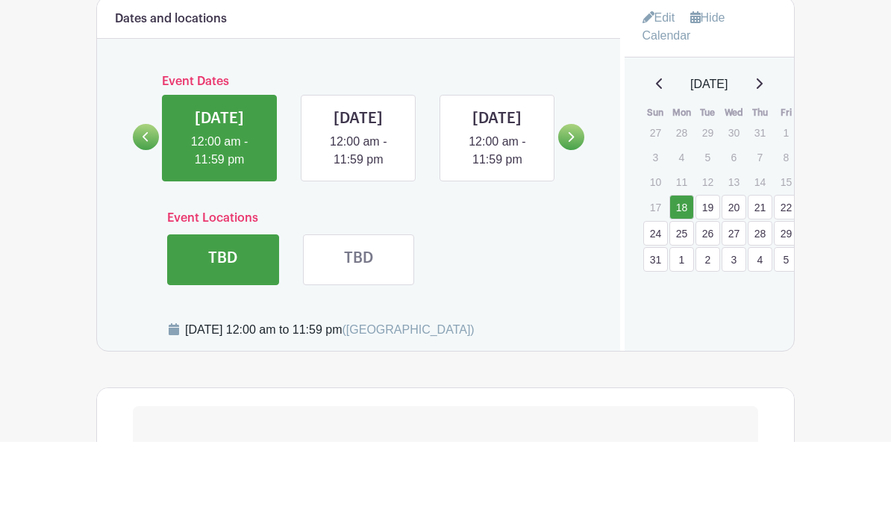
scroll to position [1119, 0]
click at [534, 257] on div "Event Locations TBD TBD" at bounding box center [358, 242] width 451 height 86
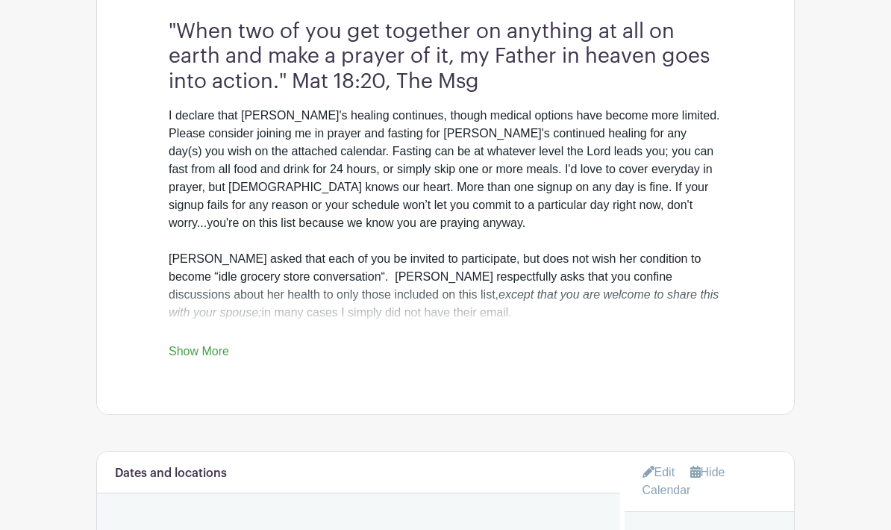
scroll to position [671, 0]
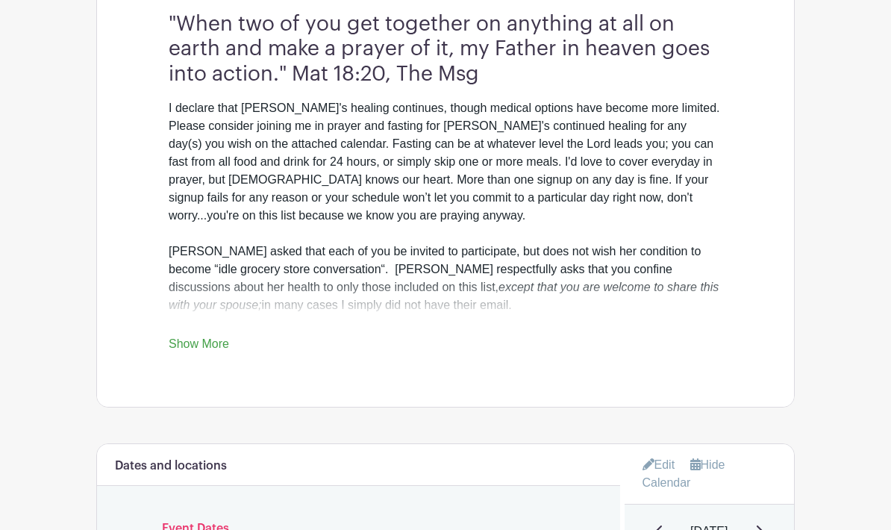
click at [219, 352] on link "Show More" at bounding box center [199, 347] width 60 height 19
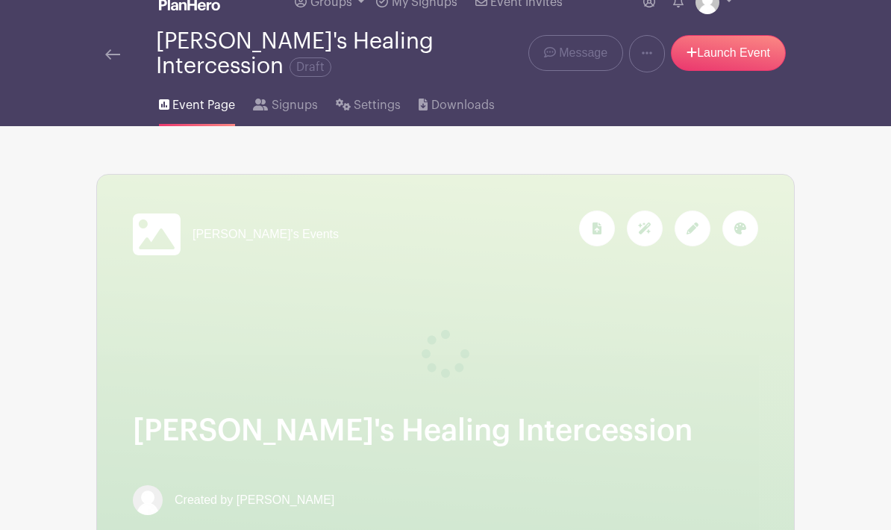
scroll to position [32, 0]
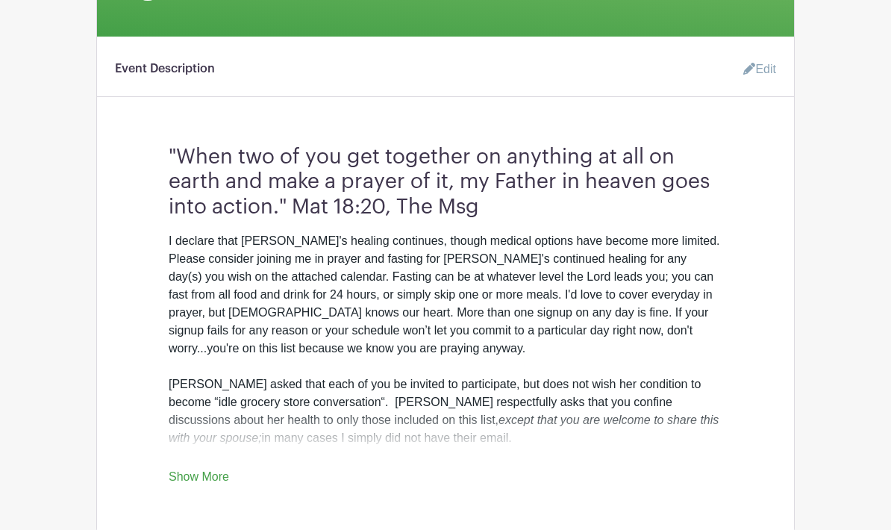
scroll to position [426, 0]
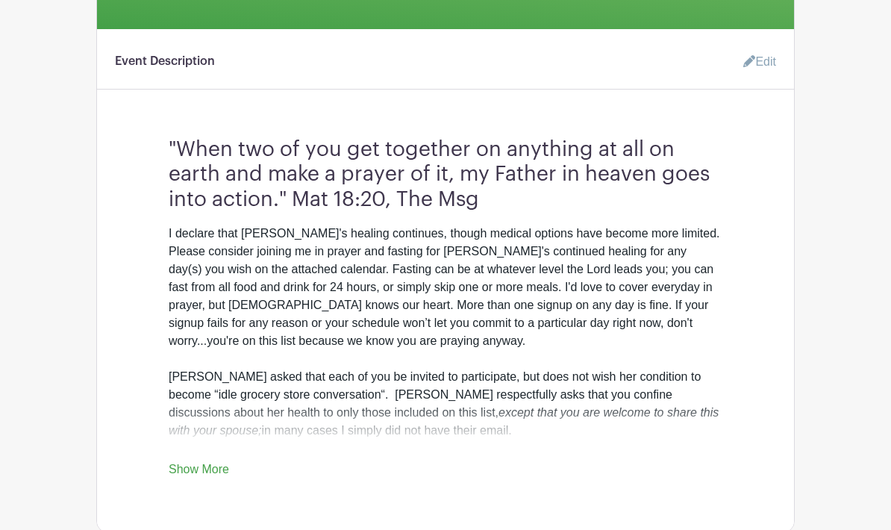
click at [170, 474] on link "Show More" at bounding box center [199, 472] width 60 height 19
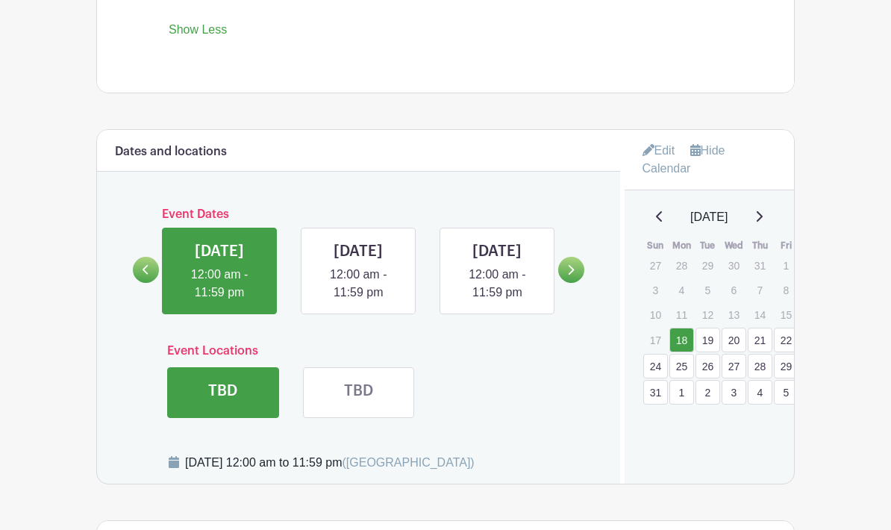
scroll to position [1037, 0]
click at [763, 213] on icon at bounding box center [758, 216] width 7 height 12
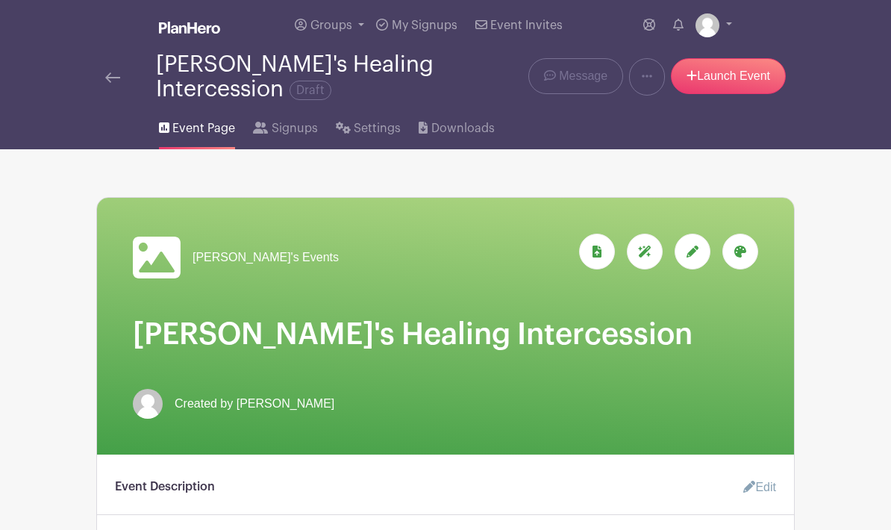
scroll to position [0, 0]
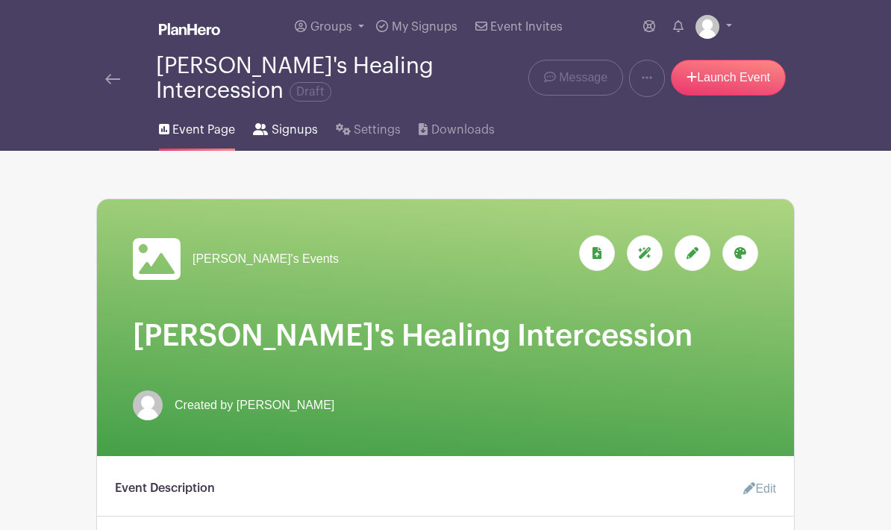
click at [288, 133] on span "Signups" at bounding box center [295, 130] width 46 height 18
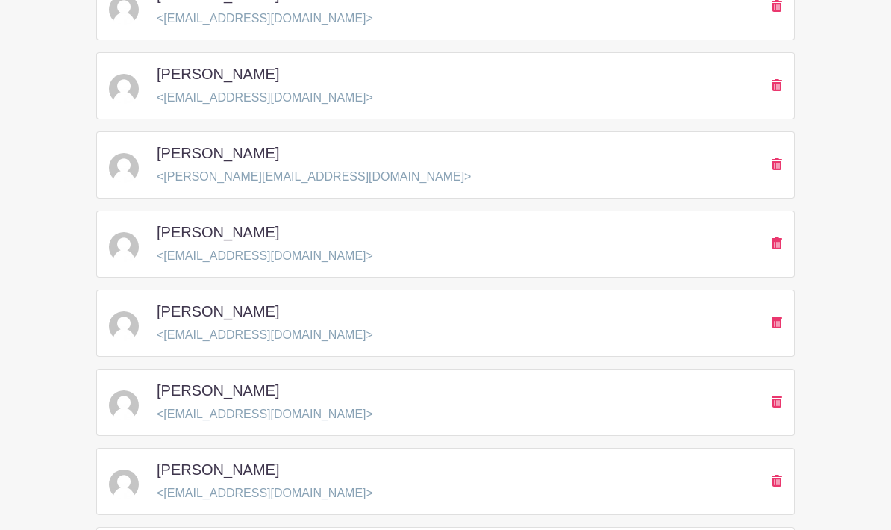
scroll to position [2177, 0]
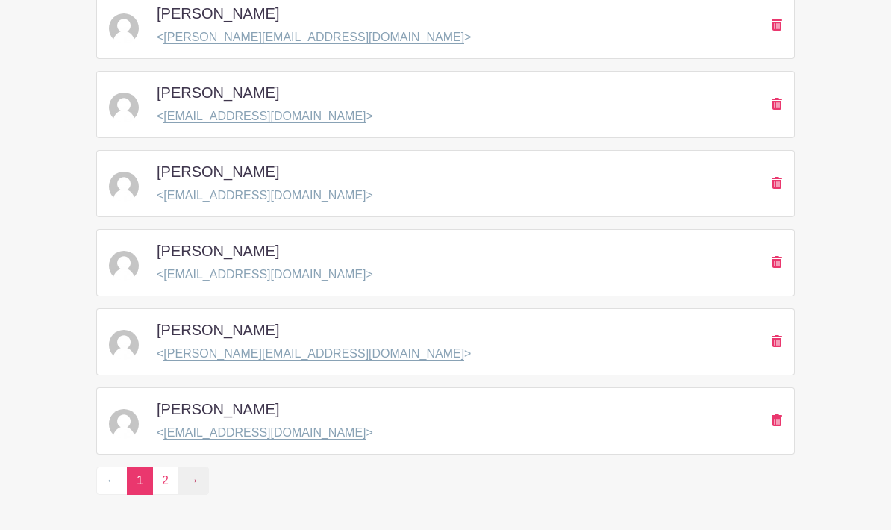
click at [186, 486] on link "→" at bounding box center [193, 480] width 31 height 28
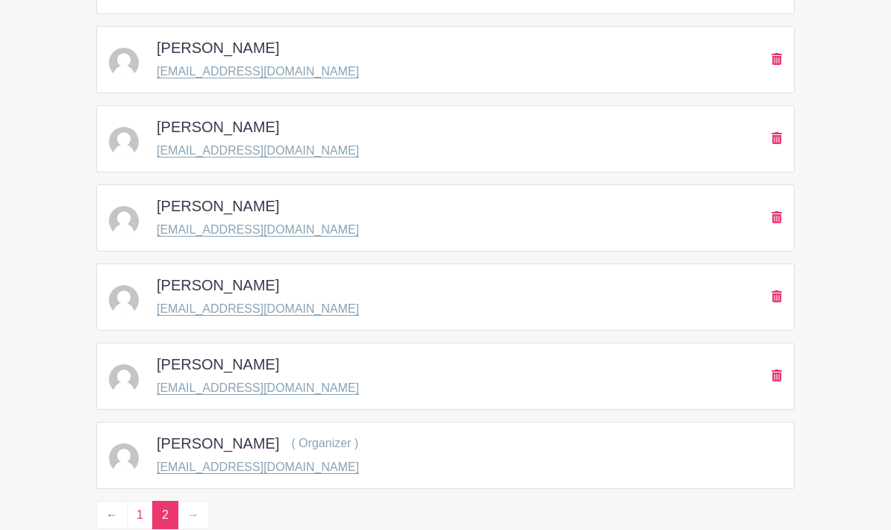
scroll to position [2019, 0]
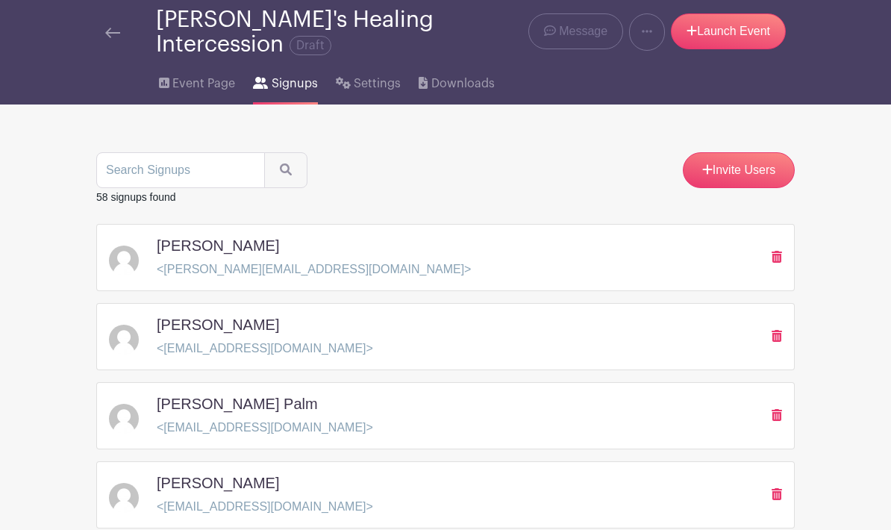
scroll to position [0, 0]
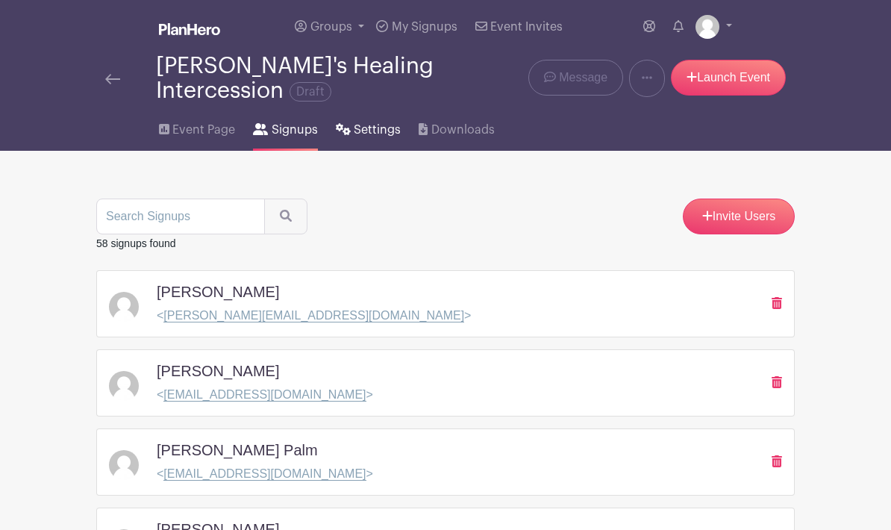
click at [366, 133] on span "Settings" at bounding box center [377, 130] width 47 height 18
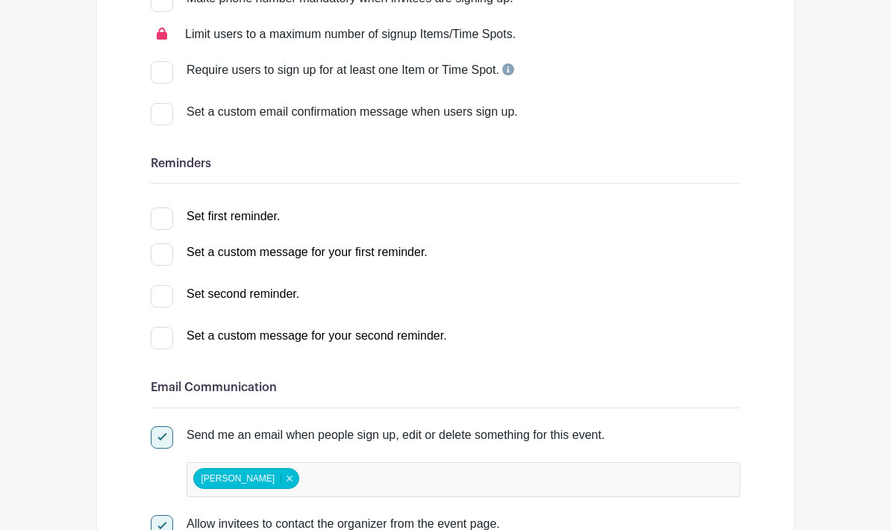
scroll to position [316, 0]
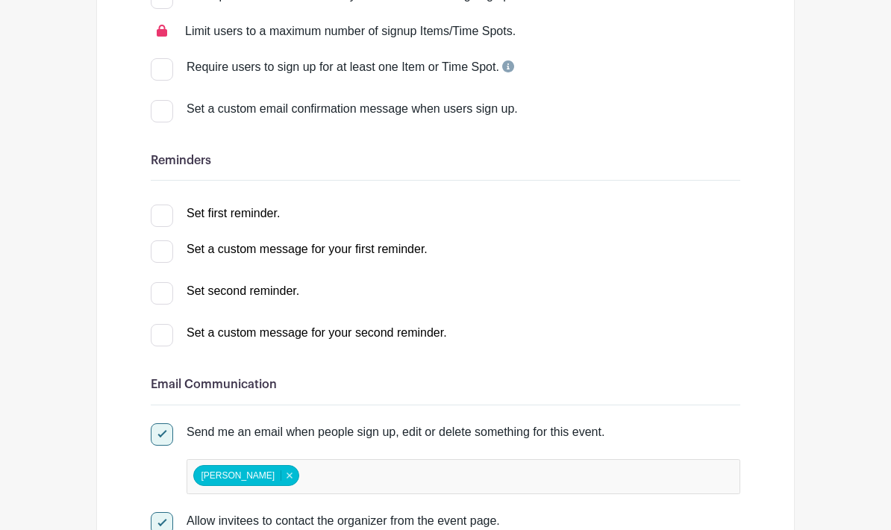
click at [151, 215] on input "Set first reminder." at bounding box center [156, 210] width 10 height 10
checkbox input "true"
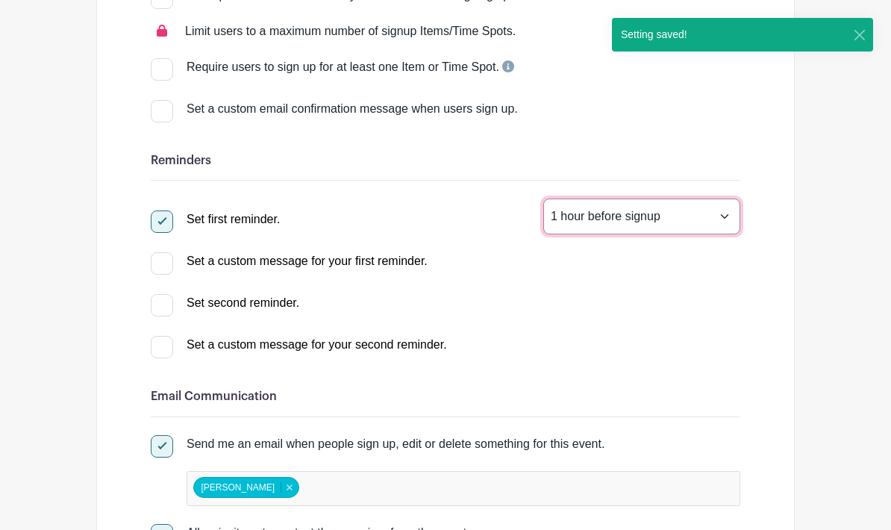
click at [728, 225] on select "1 hour before signup 2 hours before signup 3 hours before signup 4 hours before…" at bounding box center [641, 217] width 197 height 36
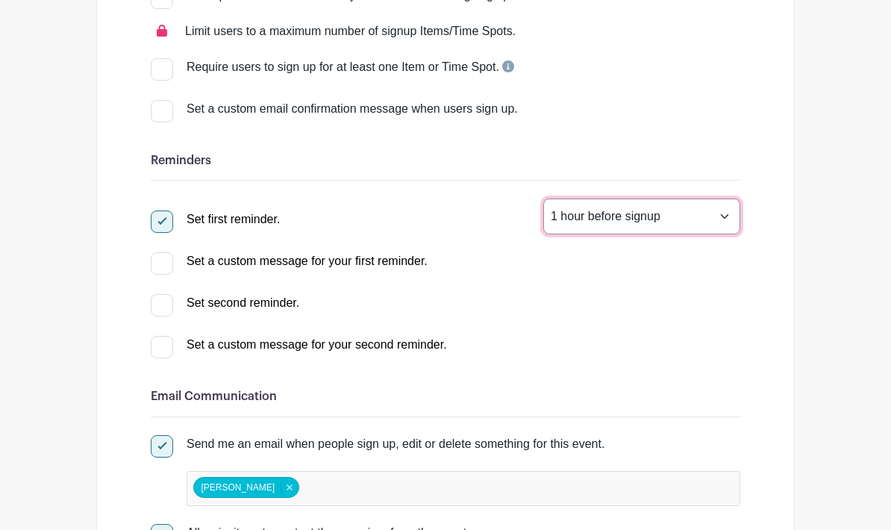
select select "24"
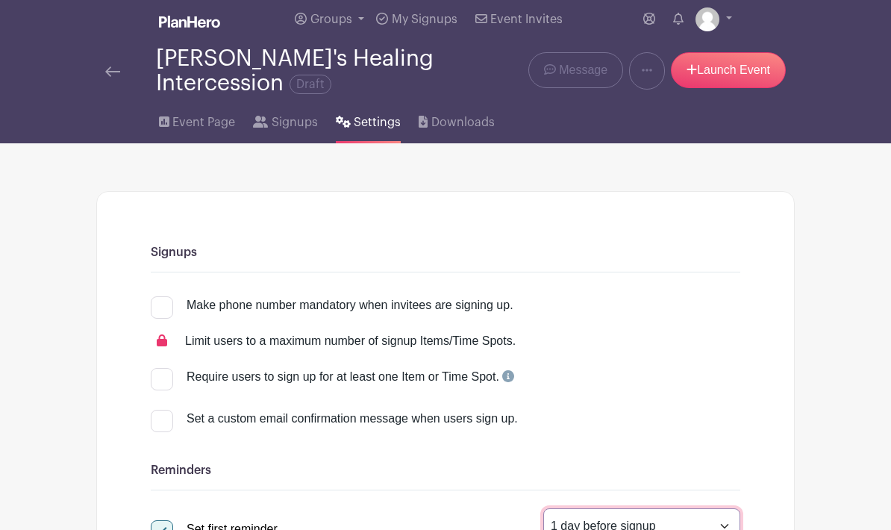
scroll to position [0, 0]
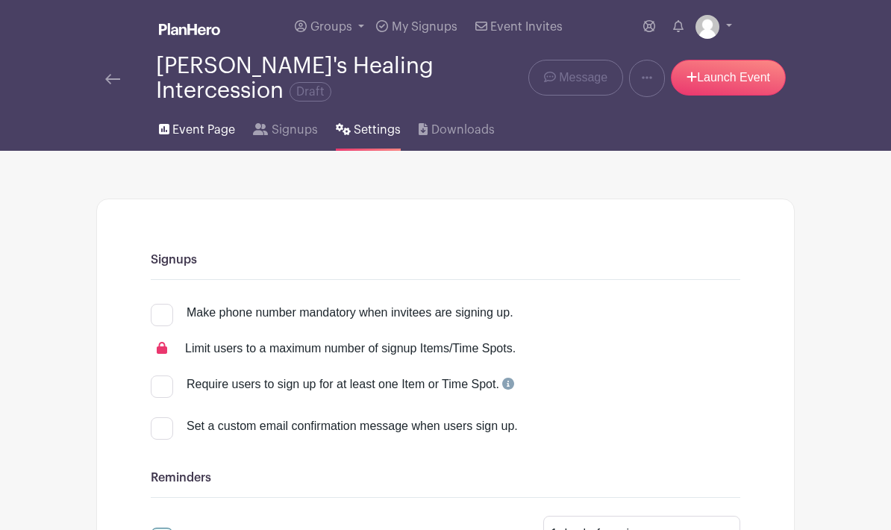
click at [207, 134] on span "Event Page" at bounding box center [203, 130] width 63 height 18
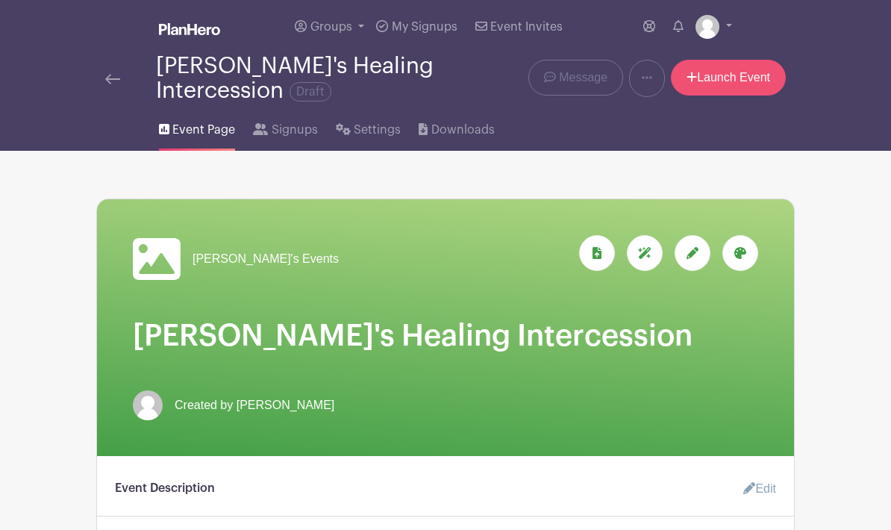
click at [731, 78] on link "Launch Event" at bounding box center [728, 78] width 115 height 36
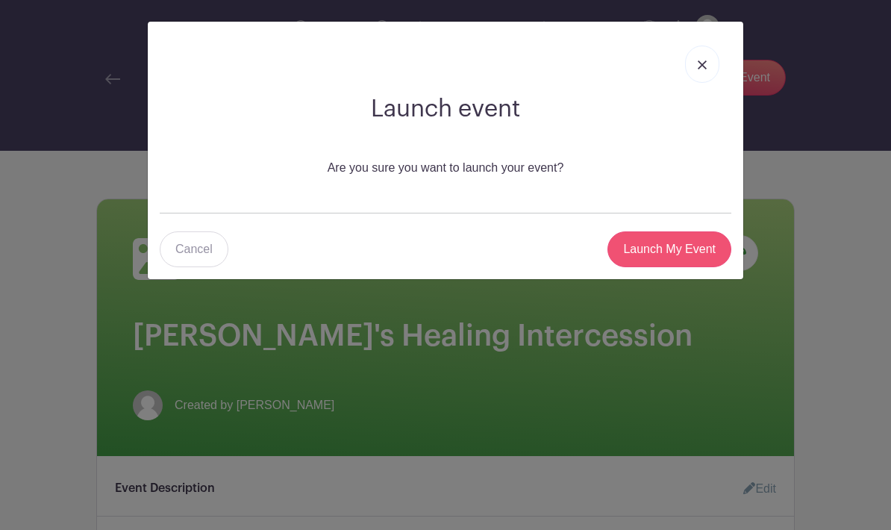
click at [687, 254] on input "Launch My Event" at bounding box center [669, 249] width 124 height 36
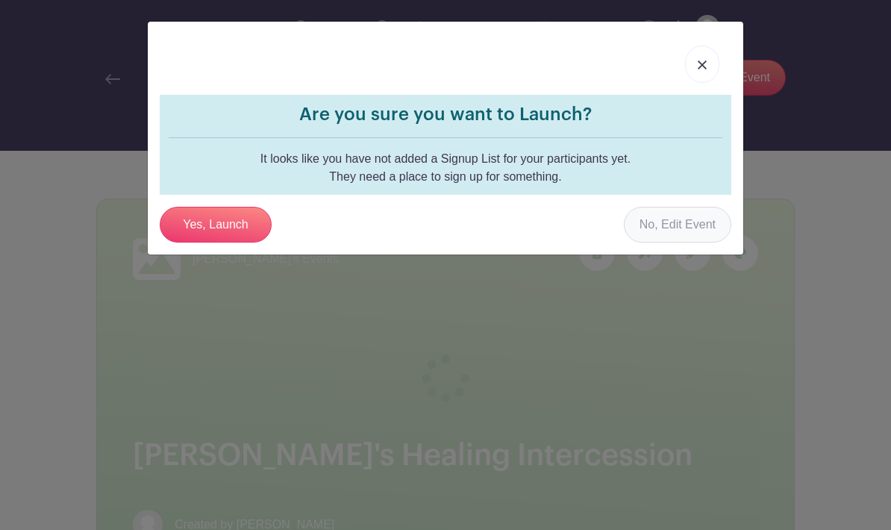
click at [698, 224] on link "No, Edit Event" at bounding box center [677, 225] width 107 height 36
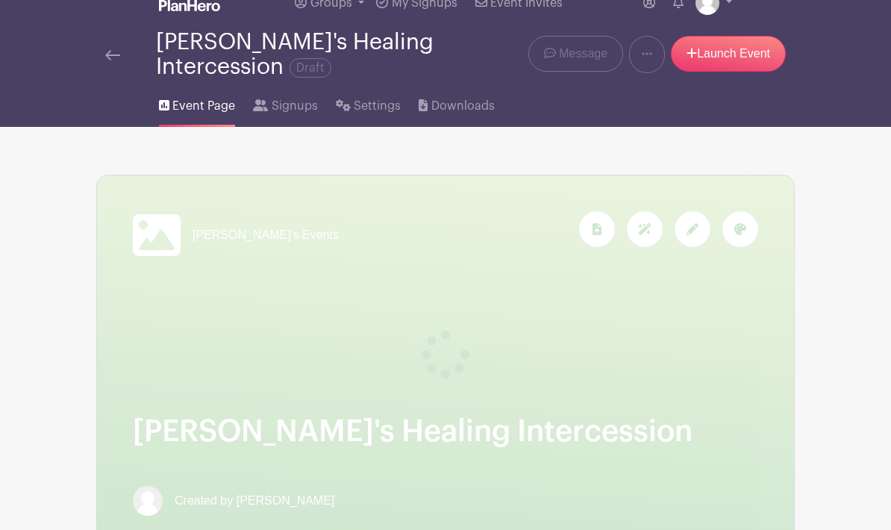
scroll to position [23, 0]
click at [280, 109] on span "Signups" at bounding box center [295, 107] width 46 height 18
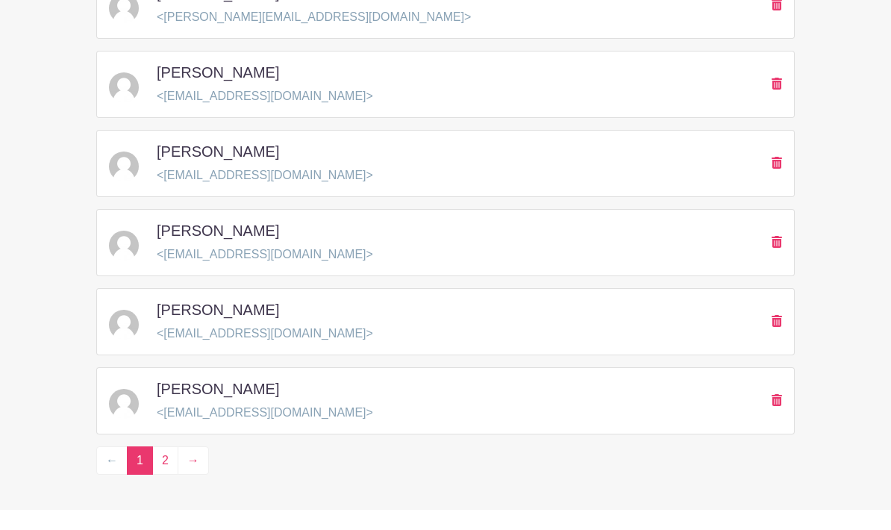
scroll to position [2236, 0]
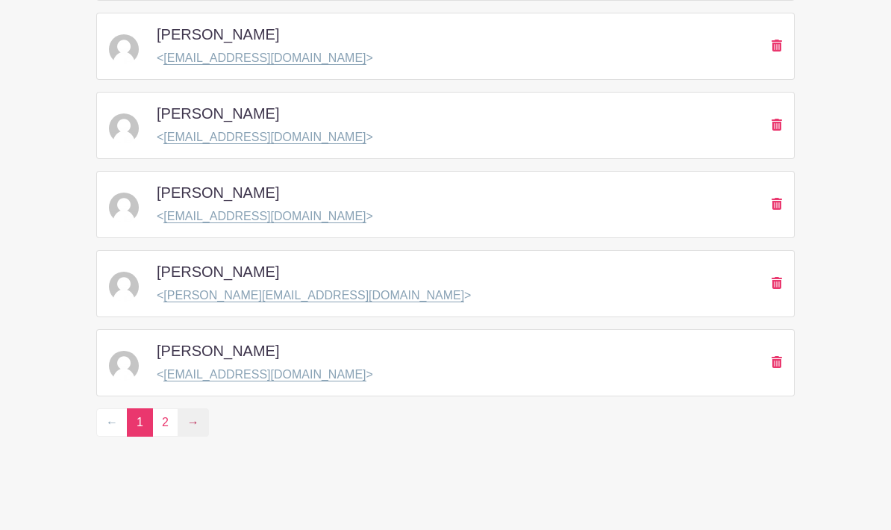
click at [201, 428] on link "→" at bounding box center [193, 422] width 31 height 28
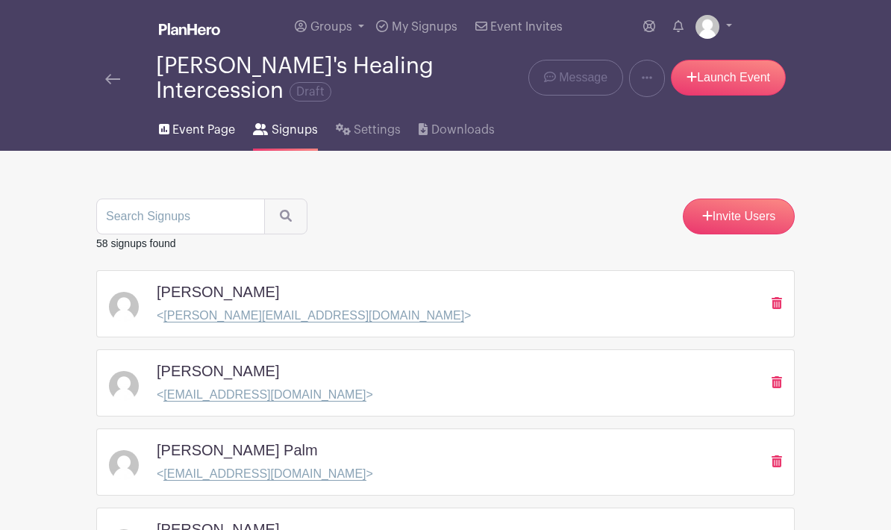
click at [193, 138] on span "Event Page" at bounding box center [203, 130] width 63 height 18
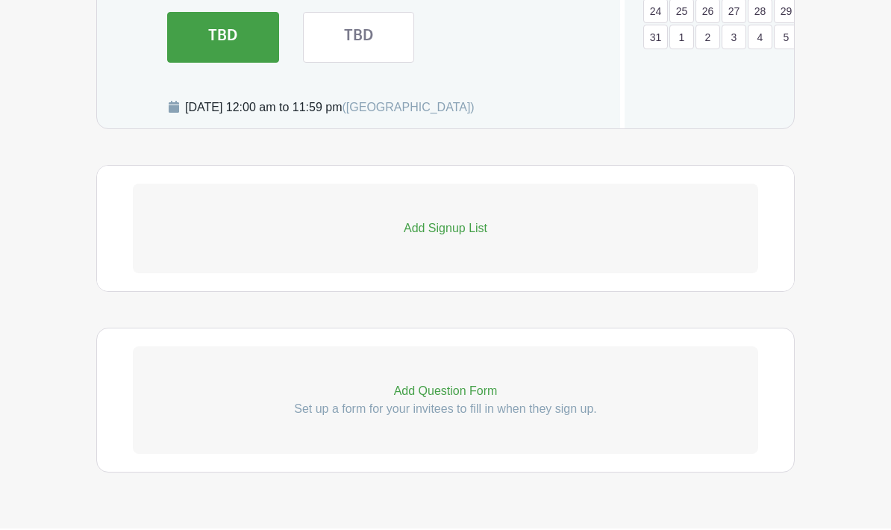
scroll to position [1280, 0]
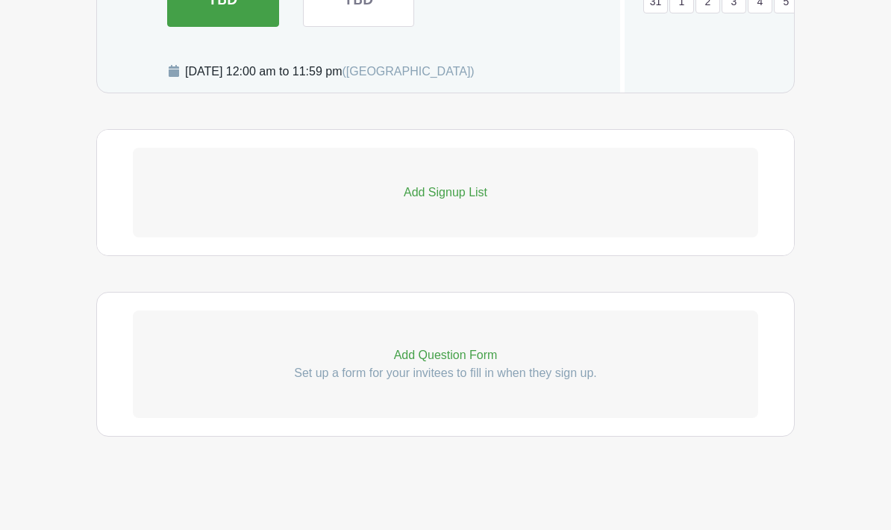
click at [560, 192] on p "Add Signup List" at bounding box center [445, 193] width 625 height 18
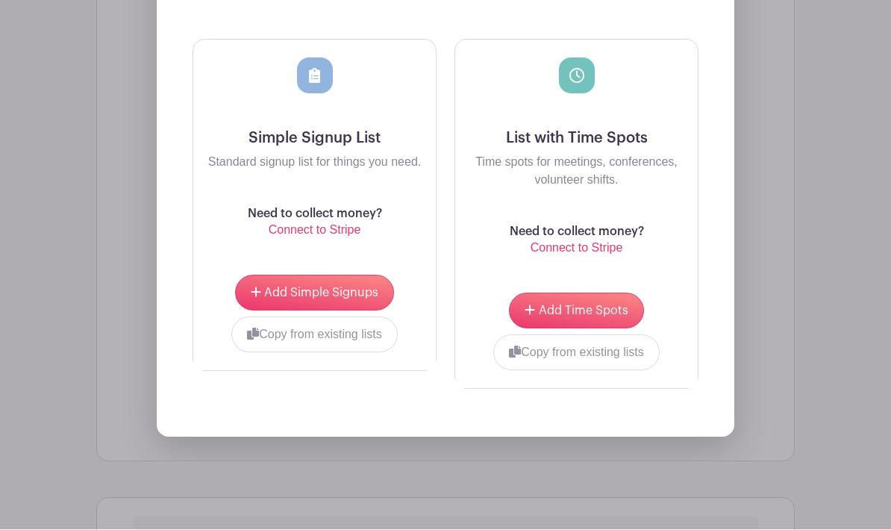
scroll to position [1551, 0]
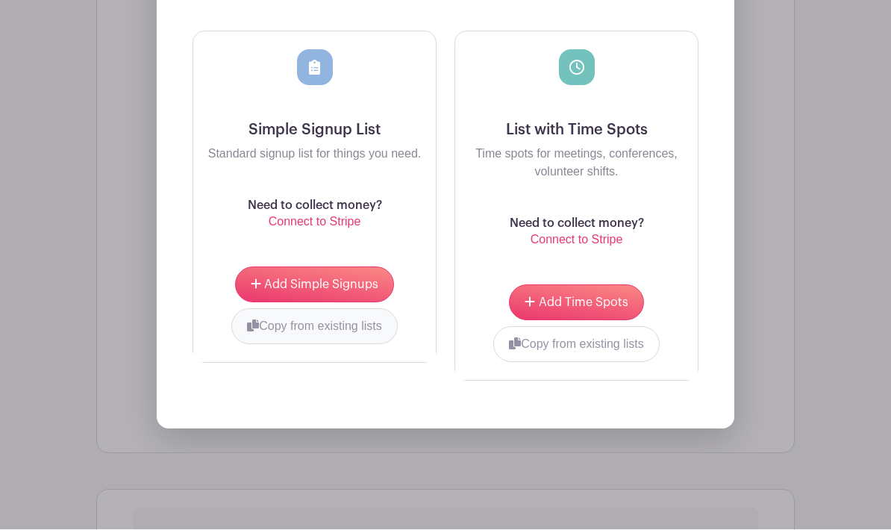
click at [272, 345] on button "Copy from existing lists" at bounding box center [314, 327] width 166 height 36
click at [298, 326] on div at bounding box center [259, 323] width 94 height 6
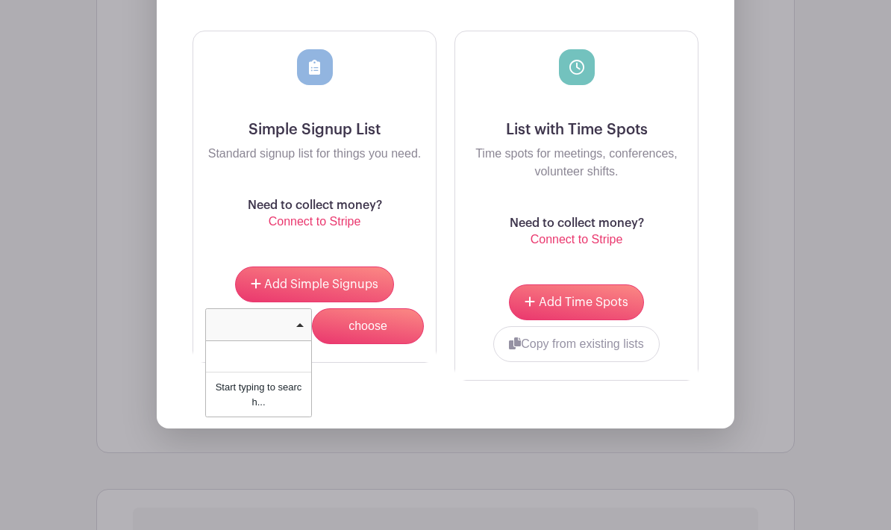
scroll to position [1551, 0]
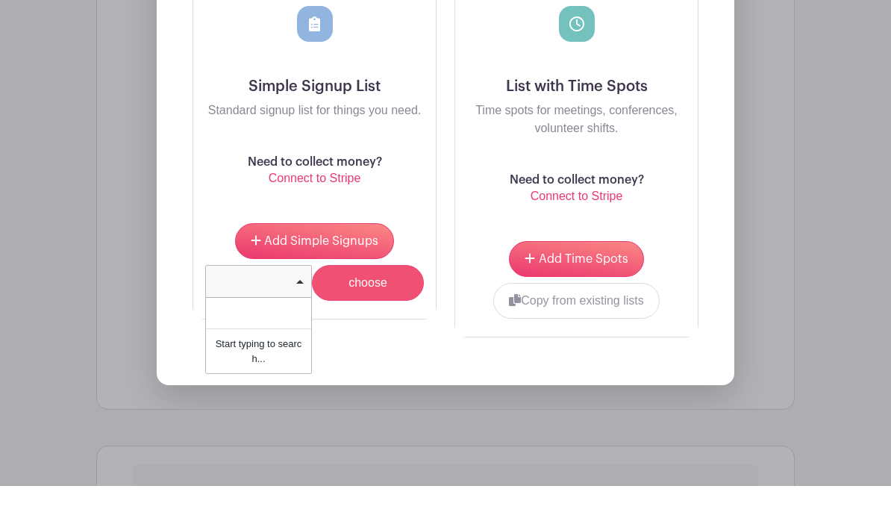
click at [381, 312] on input "choose" at bounding box center [368, 327] width 112 height 36
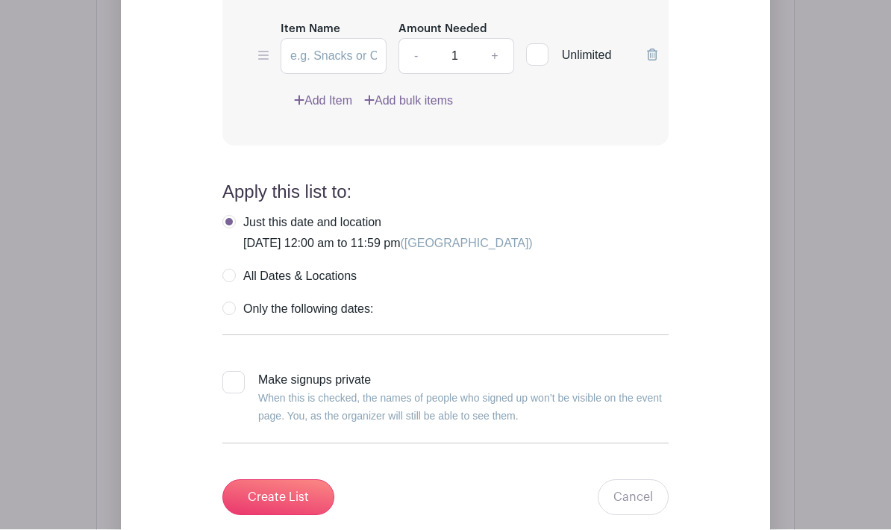
scroll to position [1838, 0]
click at [226, 284] on label "All Dates & Locations" at bounding box center [289, 276] width 134 height 15
radio input "true"
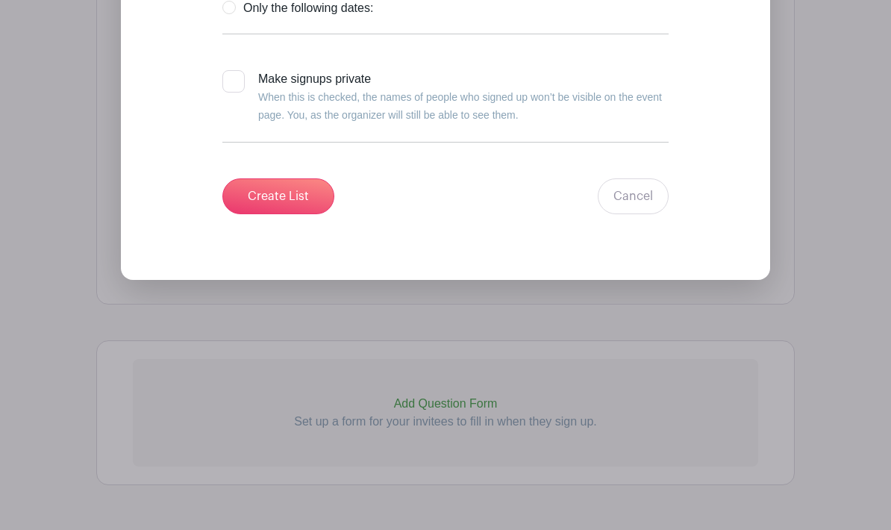
scroll to position [2148, 0]
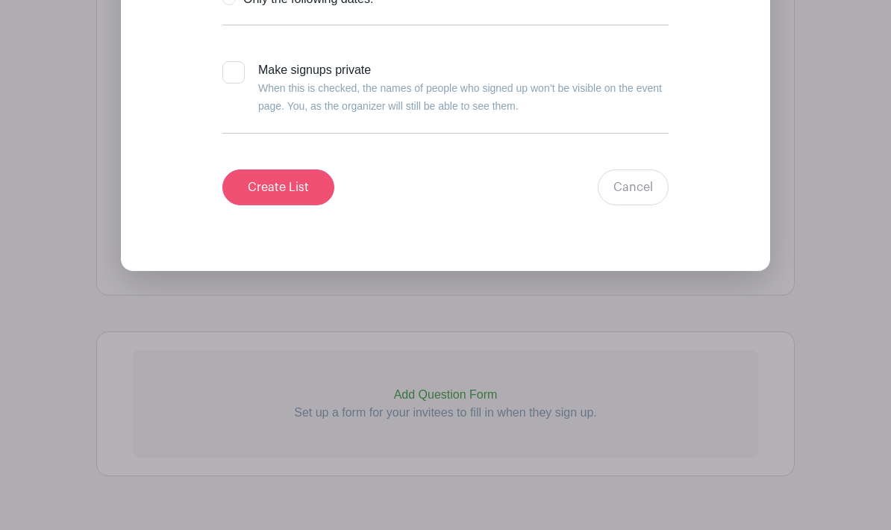
click at [250, 205] on input "Create List" at bounding box center [278, 187] width 112 height 36
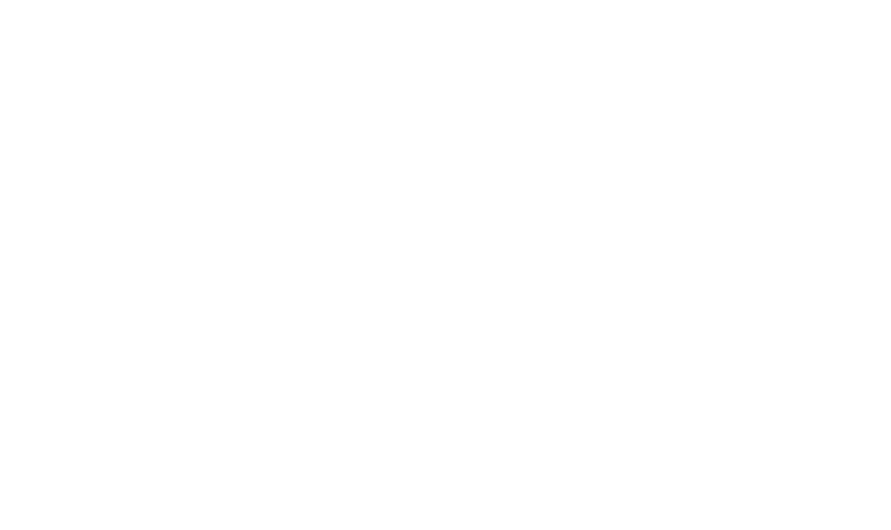
scroll to position [0, 0]
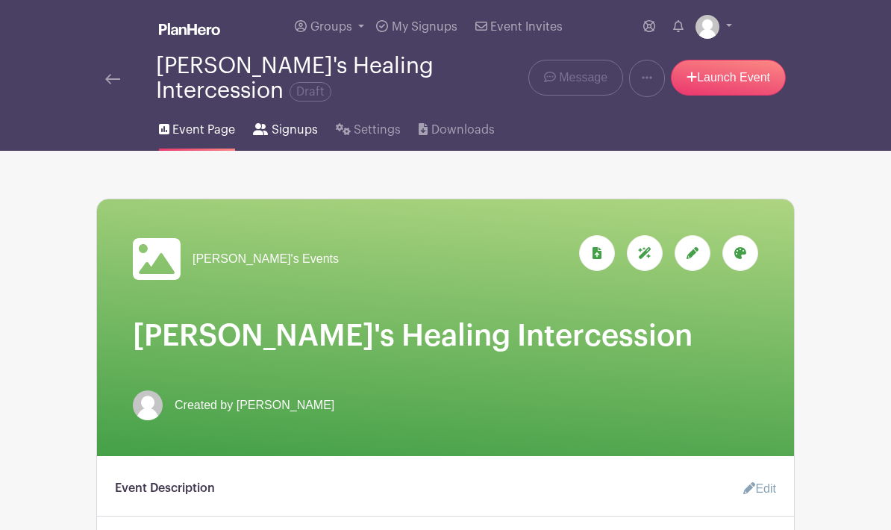
click at [294, 130] on span "Signups" at bounding box center [295, 130] width 46 height 18
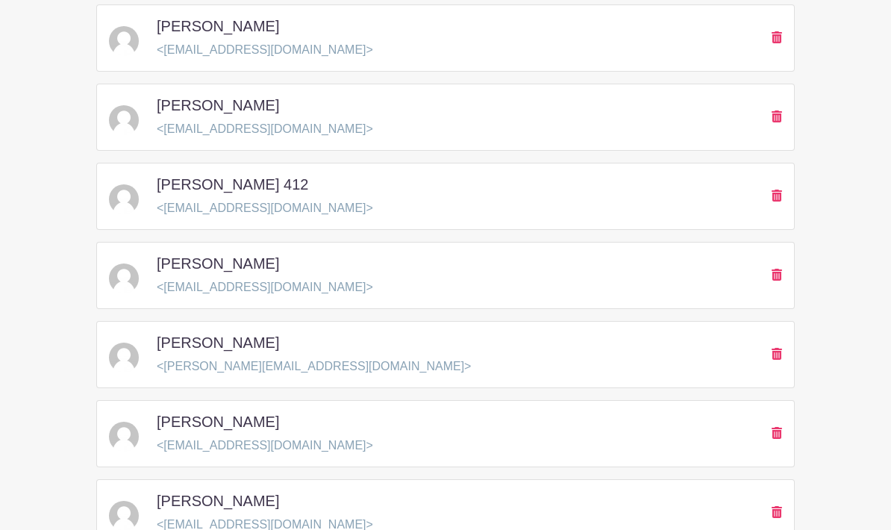
scroll to position [1848, 0]
click at [487, 359] on div "[PERSON_NAME] < [PERSON_NAME][EMAIL_ADDRESS][DOMAIN_NAME] >" at bounding box center [445, 355] width 673 height 42
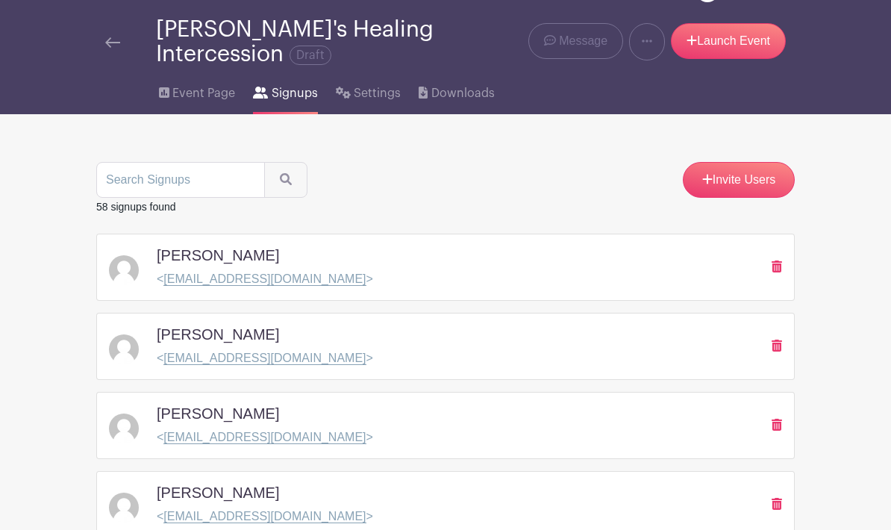
scroll to position [0, 0]
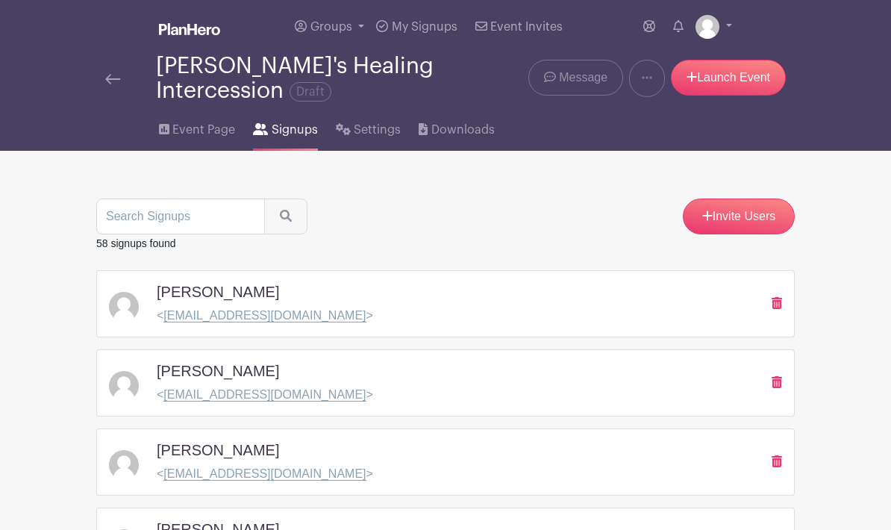
click at [572, 84] on span "Message" at bounding box center [583, 78] width 49 height 18
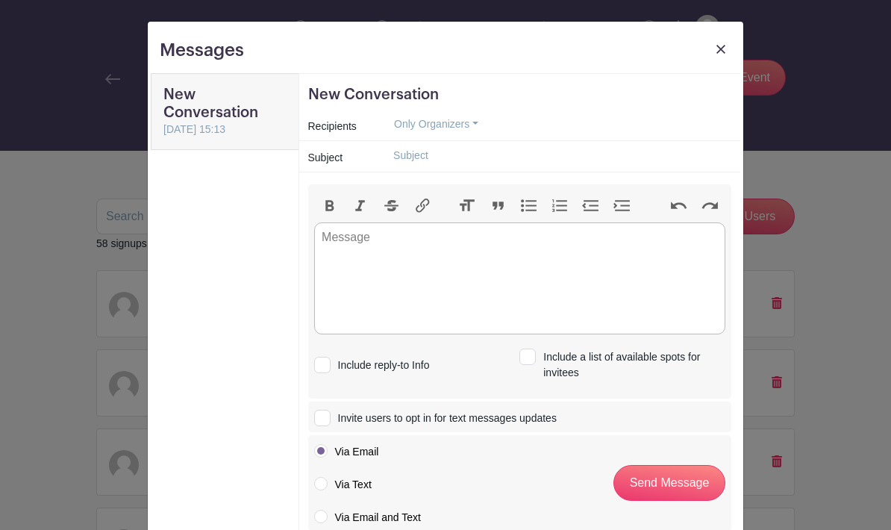
click at [723, 49] on img at bounding box center [720, 49] width 9 height 9
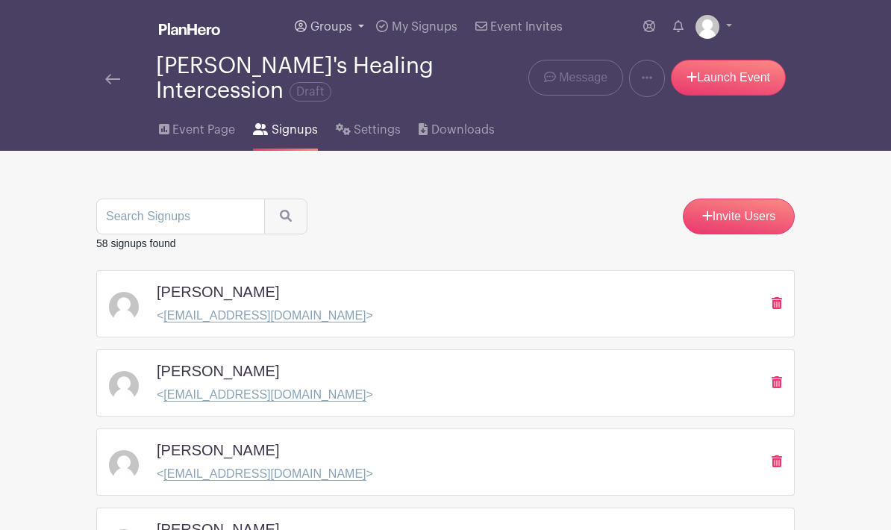
click at [346, 26] on span "Groups" at bounding box center [331, 27] width 42 height 12
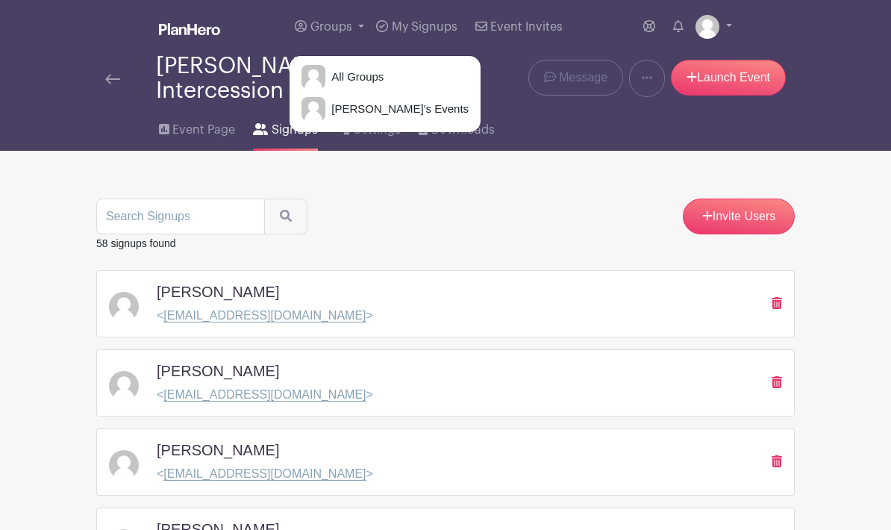
click at [434, 205] on div "Invite Users" at bounding box center [445, 217] width 698 height 36
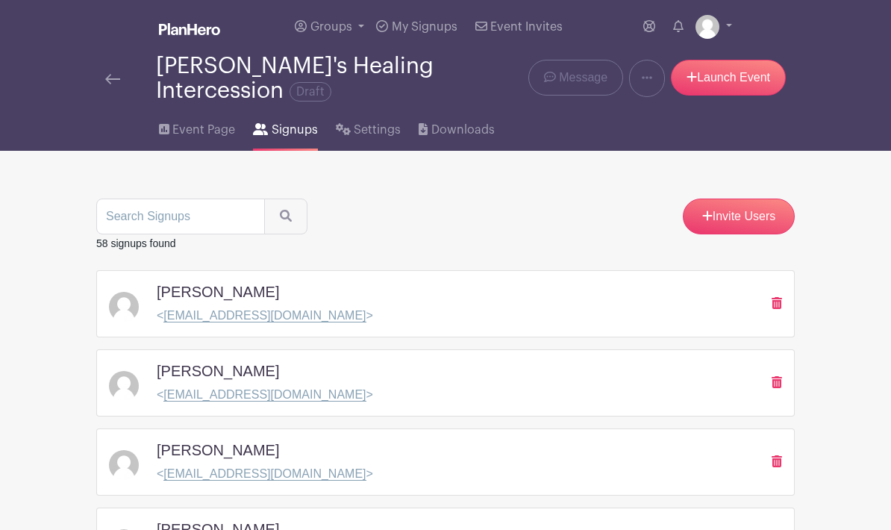
click at [116, 97] on div "Annie's Healing Intercession Draft" at bounding box center [300, 78] width 390 height 49
click at [107, 83] on img at bounding box center [112, 79] width 15 height 10
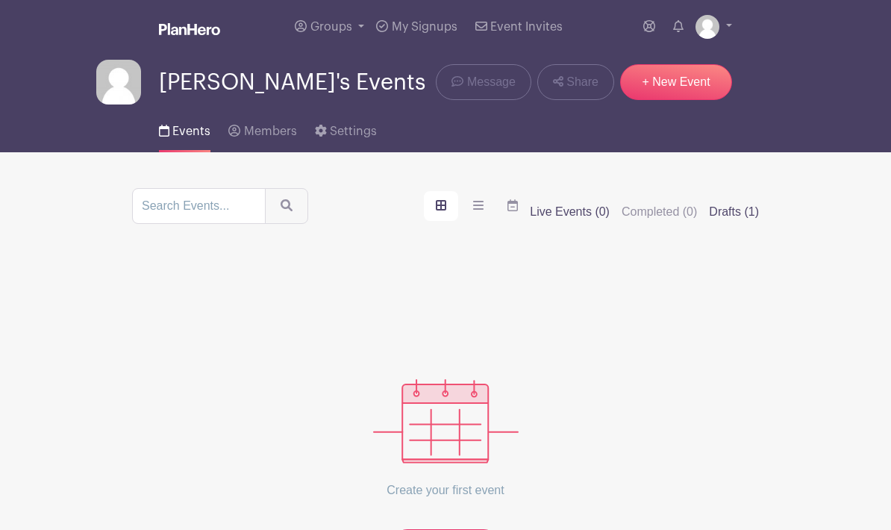
click at [745, 212] on label "Drafts (1)" at bounding box center [734, 212] width 50 height 18
click at [0, 0] on input "Drafts (1)" at bounding box center [0, 0] width 0 height 0
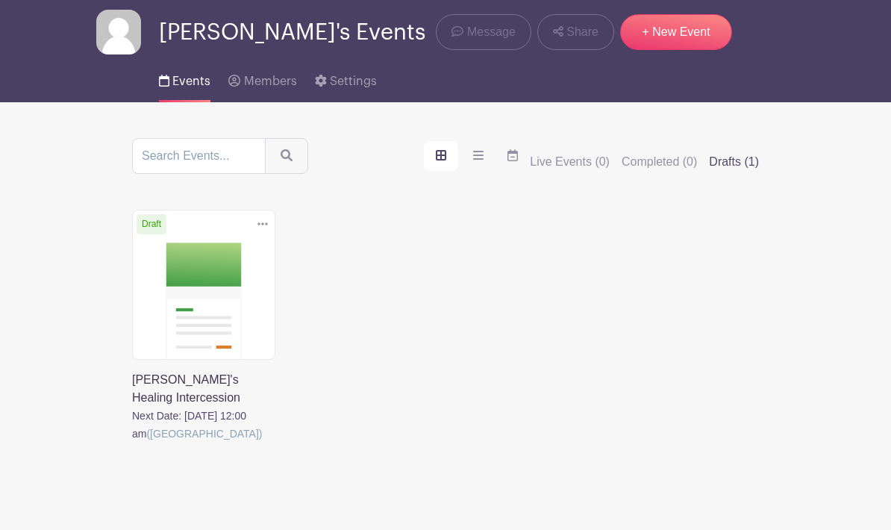
scroll to position [81, 0]
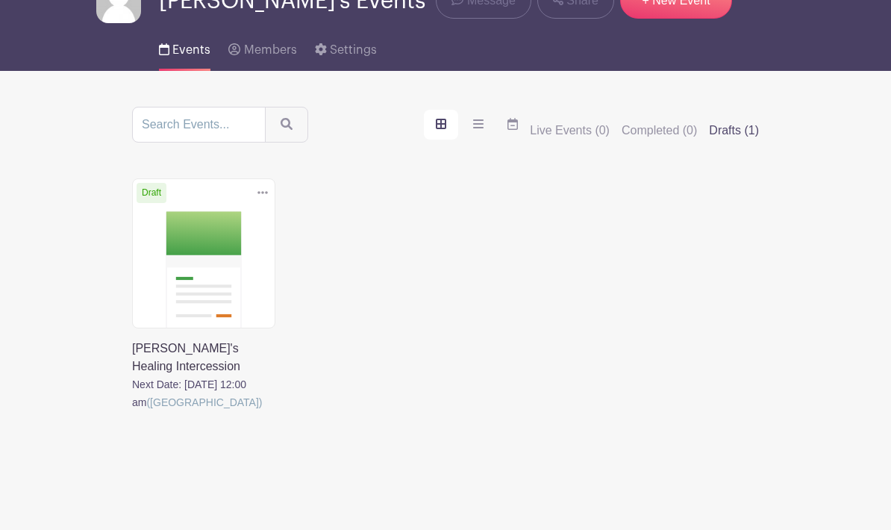
click at [132, 412] on link at bounding box center [132, 412] width 0 height 0
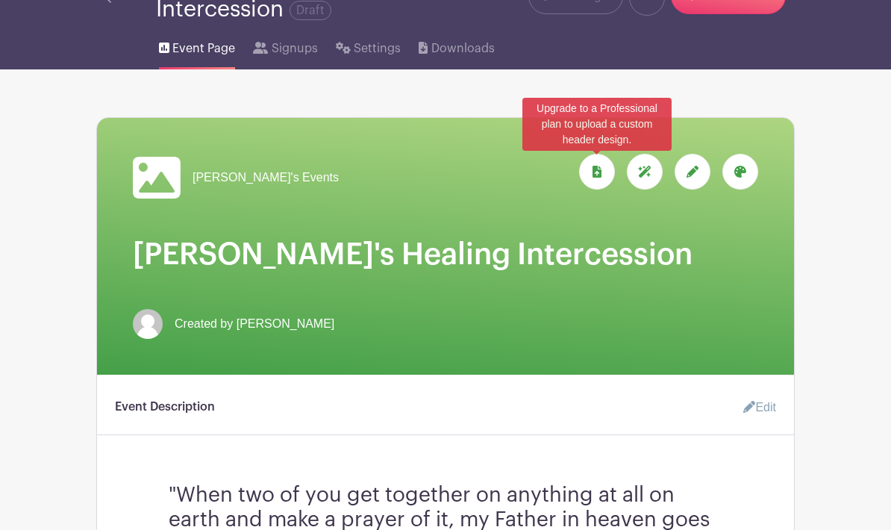
click at [596, 170] on icon at bounding box center [597, 172] width 9 height 12
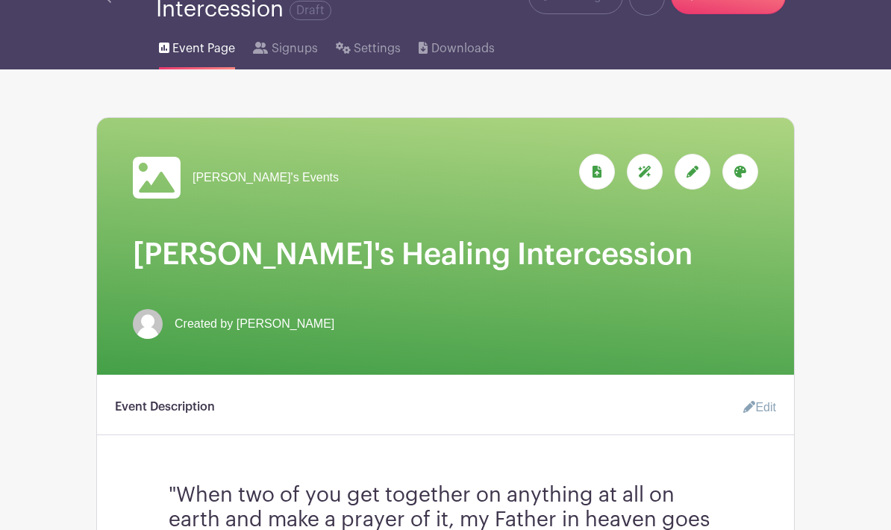
click at [627, 260] on h1 "[PERSON_NAME]'s Healing Intercession" at bounding box center [445, 255] width 625 height 36
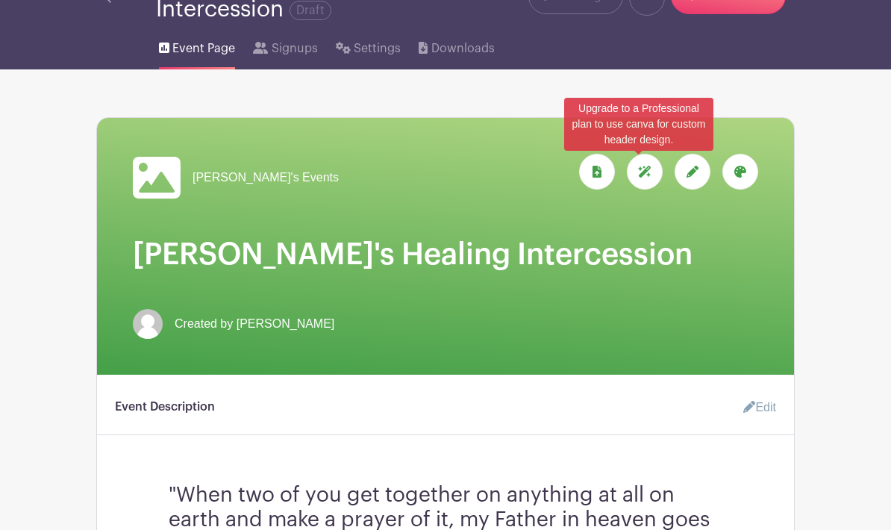
click at [648, 170] on icon at bounding box center [644, 172] width 13 height 12
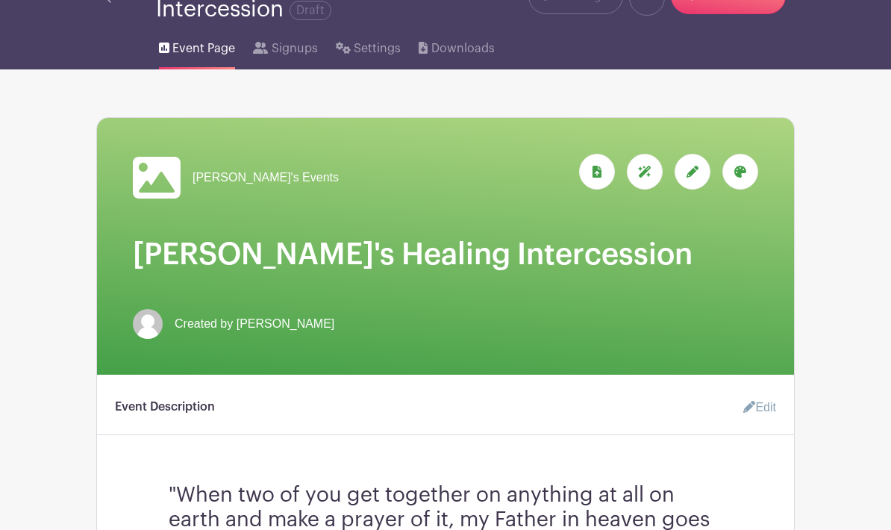
click at [669, 265] on h1 "[PERSON_NAME]'s Healing Intercession" at bounding box center [445, 255] width 625 height 36
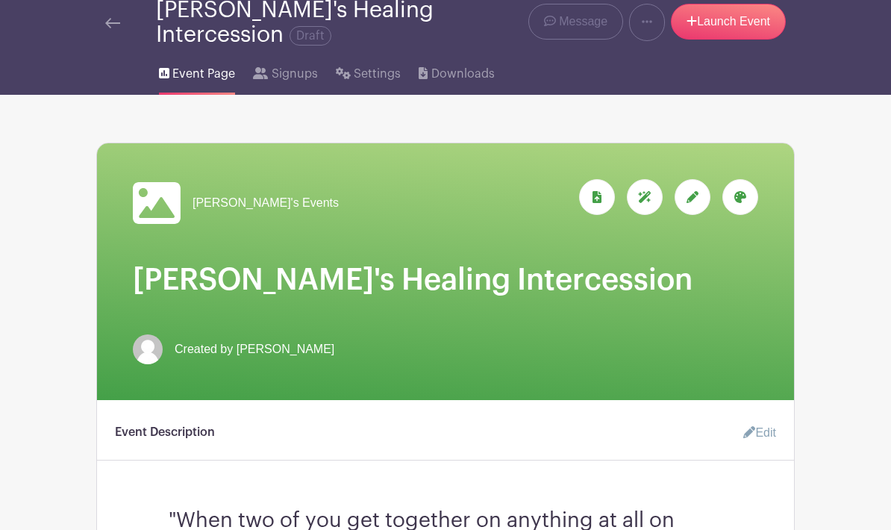
scroll to position [0, 0]
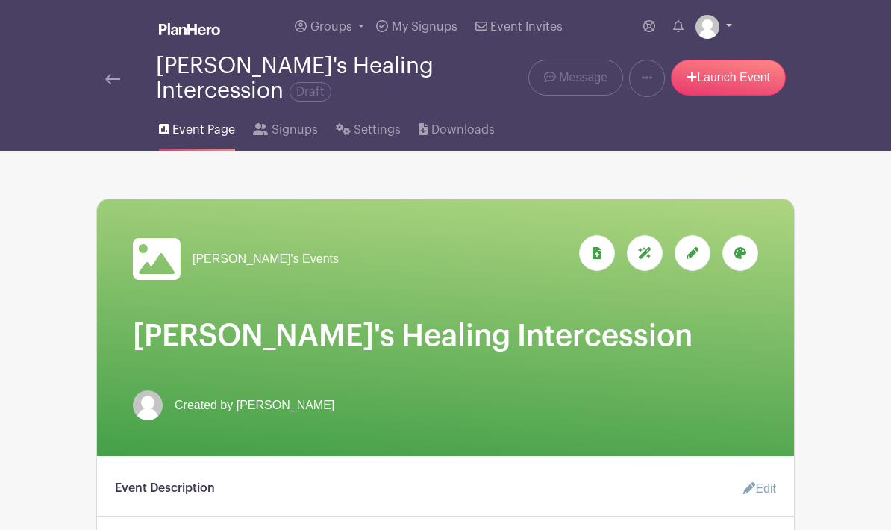
click at [716, 31] on img at bounding box center [707, 27] width 24 height 24
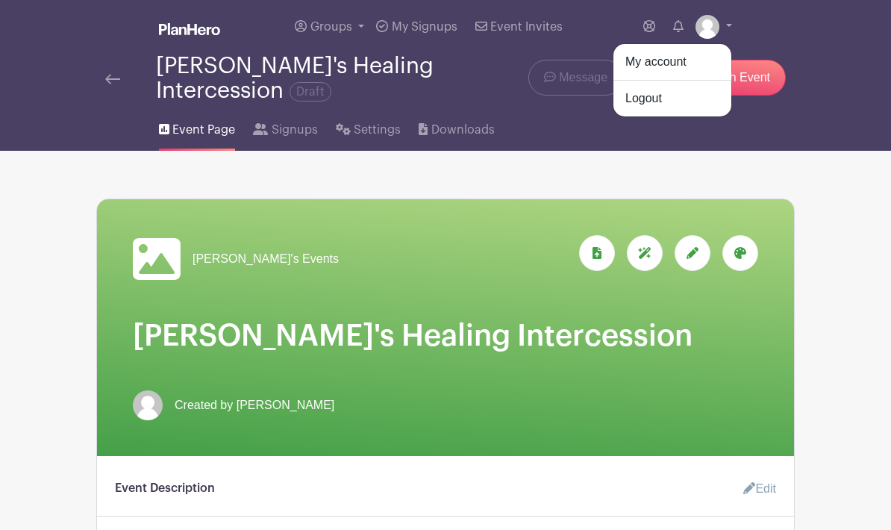
click at [853, 64] on nav "Groups All Groups Tim's Events My Signups Event Invites My account Logout Annie…" at bounding box center [445, 75] width 891 height 151
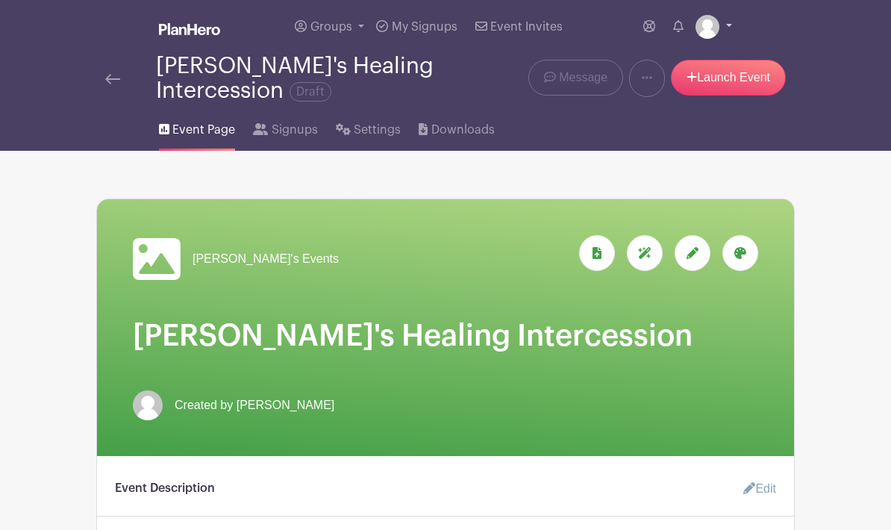
click at [728, 31] on link at bounding box center [713, 27] width 37 height 24
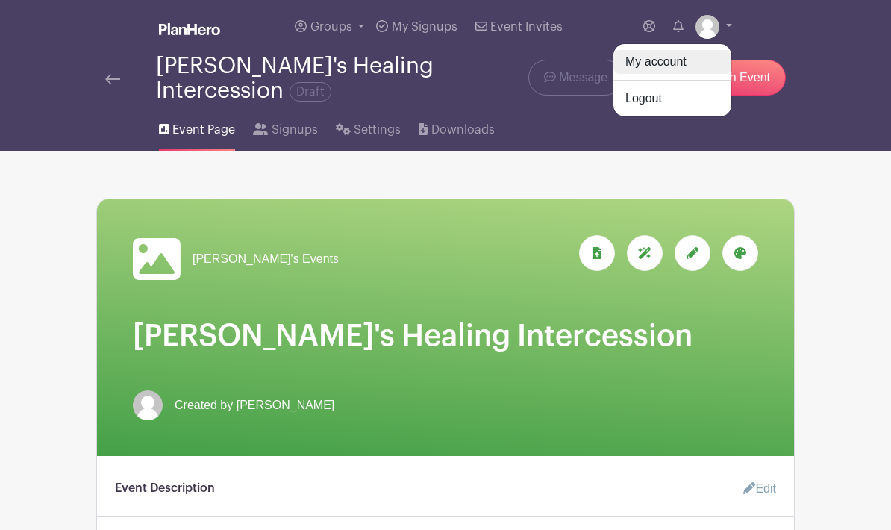
click at [695, 63] on link "My account" at bounding box center [672, 62] width 118 height 24
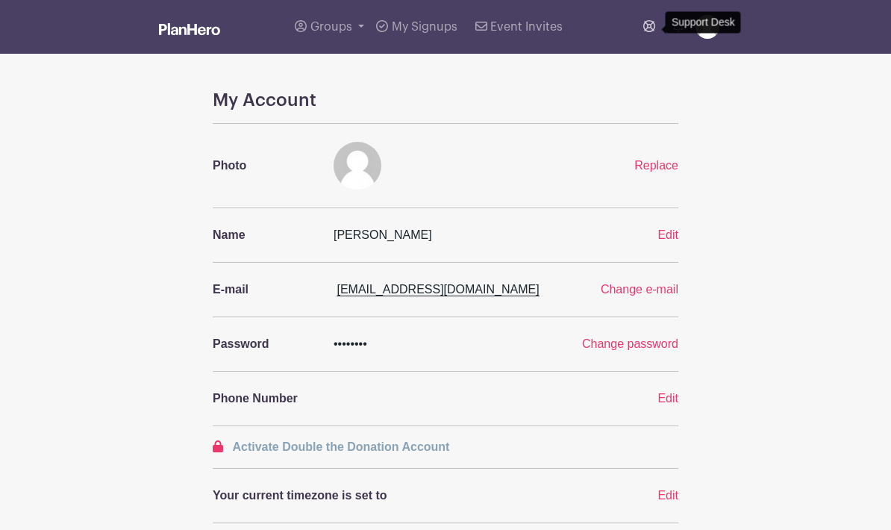
click at [651, 30] on icon at bounding box center [649, 26] width 12 height 12
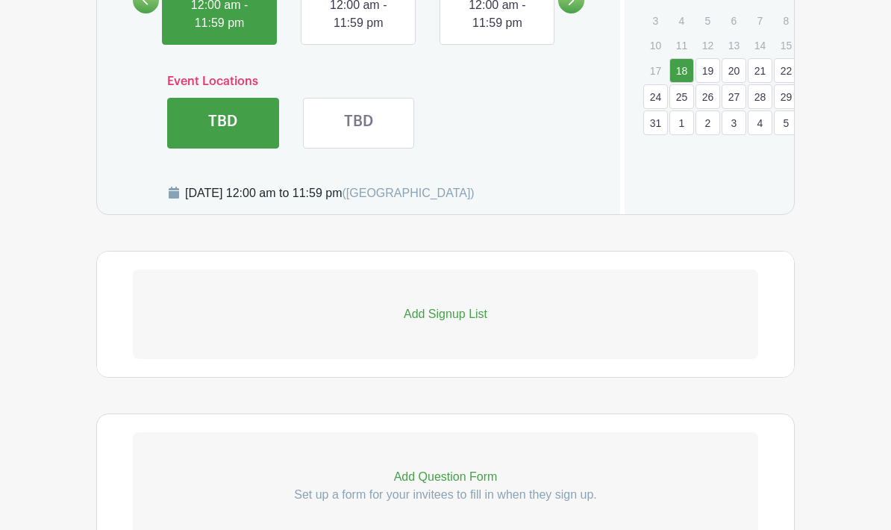
scroll to position [1134, 0]
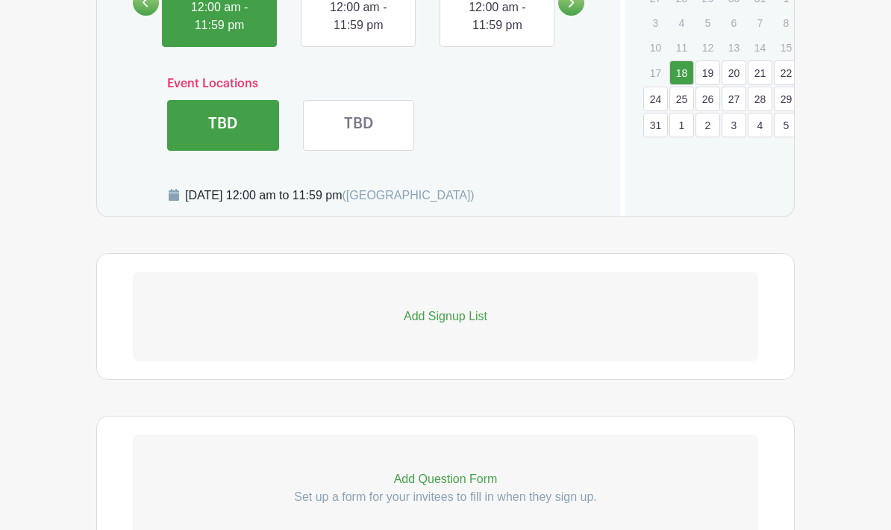
click at [526, 325] on p "Add Signup List" at bounding box center [445, 316] width 625 height 18
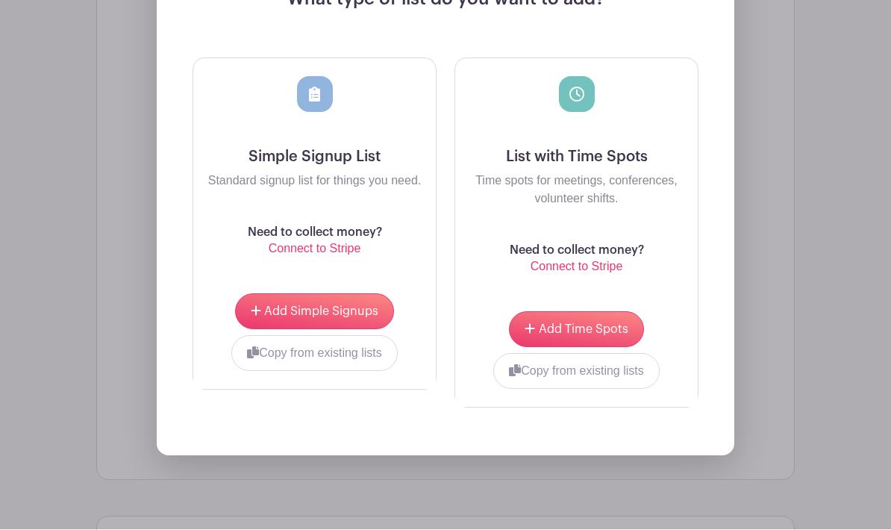
scroll to position [1526, 0]
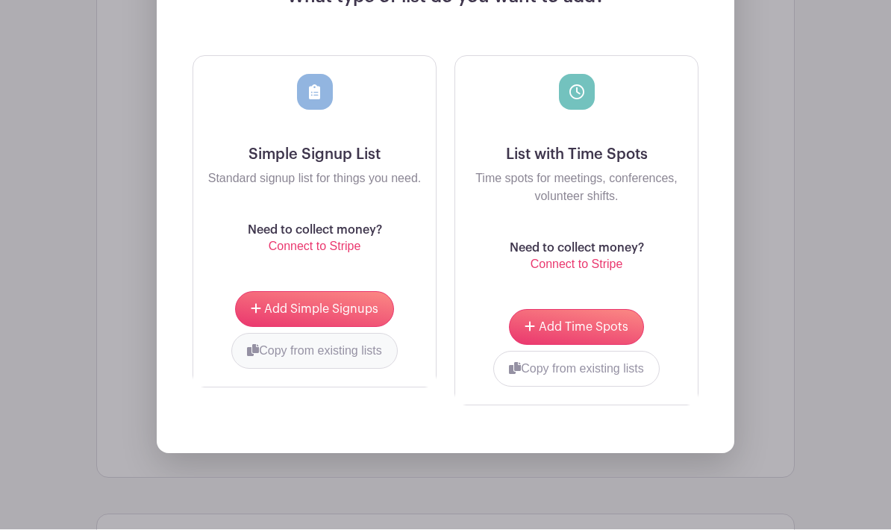
click at [361, 369] on button "Copy from existing lists" at bounding box center [314, 352] width 166 height 36
click at [293, 366] on div at bounding box center [258, 349] width 107 height 33
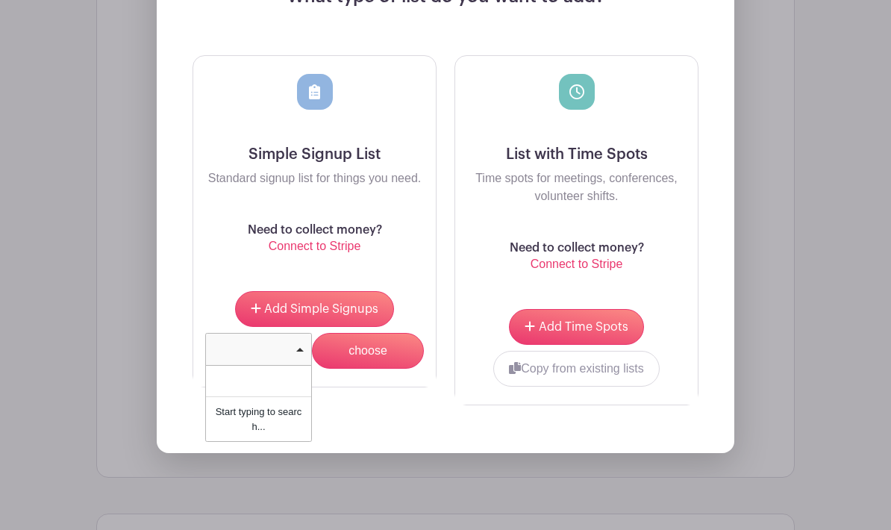
scroll to position [1526, 0]
click at [290, 441] on div "Start typing to search..." at bounding box center [258, 420] width 105 height 44
type input "c"
click at [695, 450] on div "What type of list do you want to add? Simple Signup List Standard signup list f…" at bounding box center [446, 187] width 578 height 533
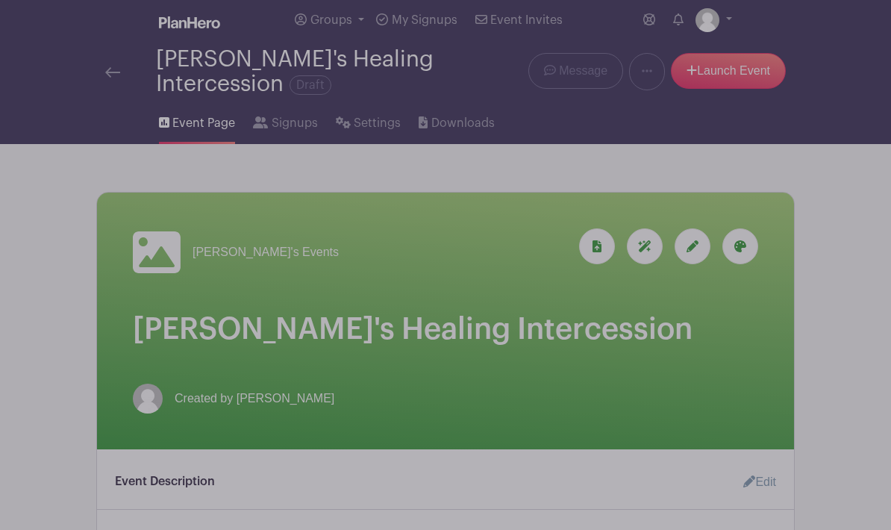
scroll to position [0, 0]
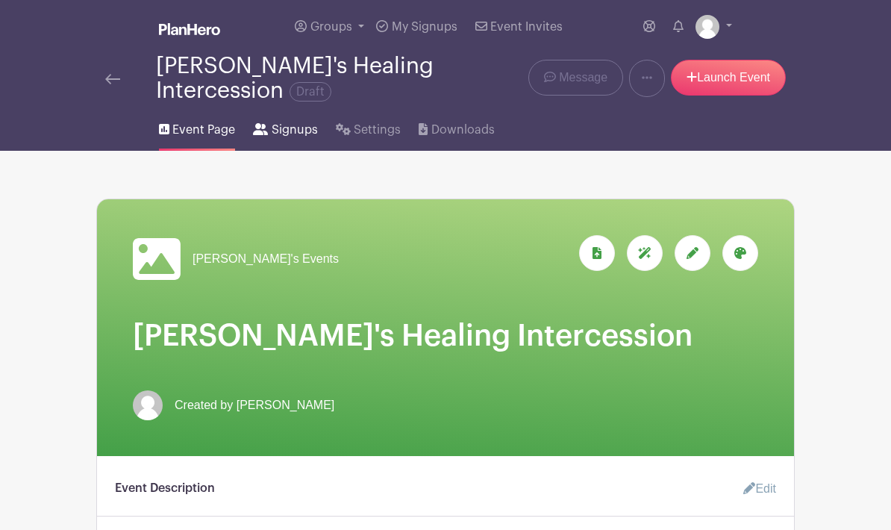
click at [297, 134] on span "Signups" at bounding box center [295, 130] width 46 height 18
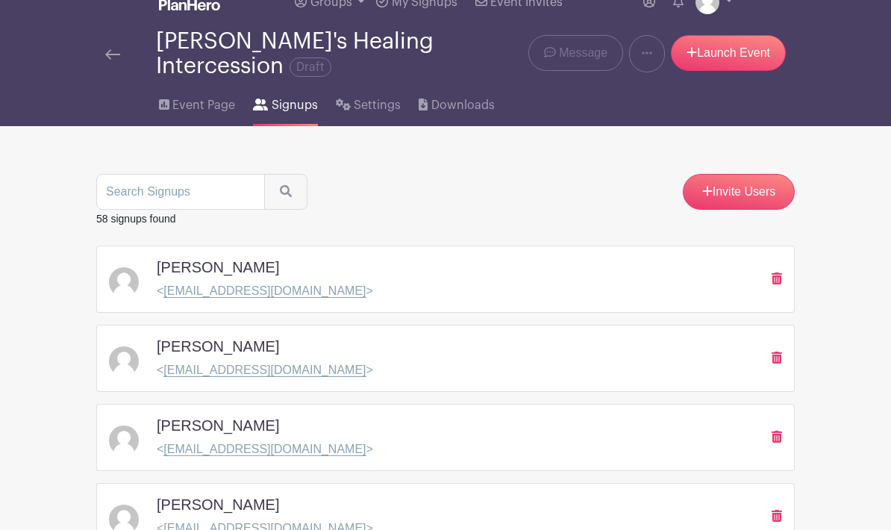
scroll to position [24, 0]
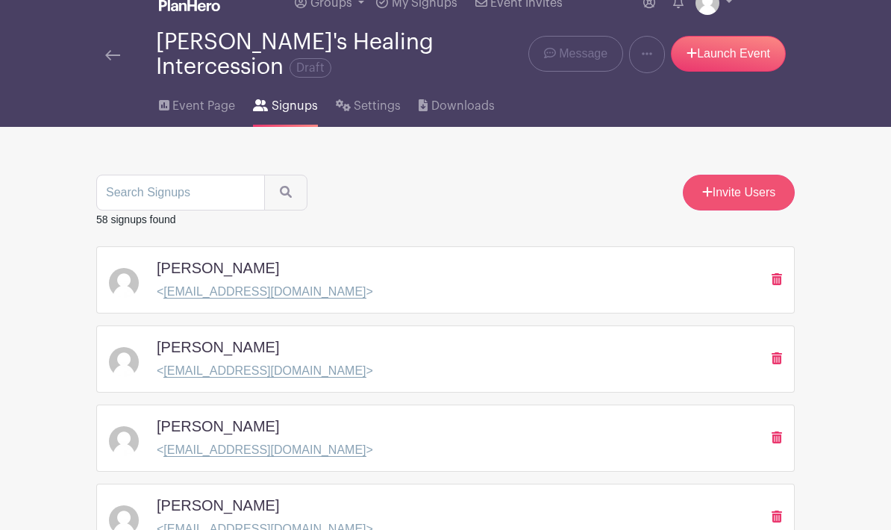
click at [720, 193] on link "Invite Users" at bounding box center [739, 193] width 112 height 36
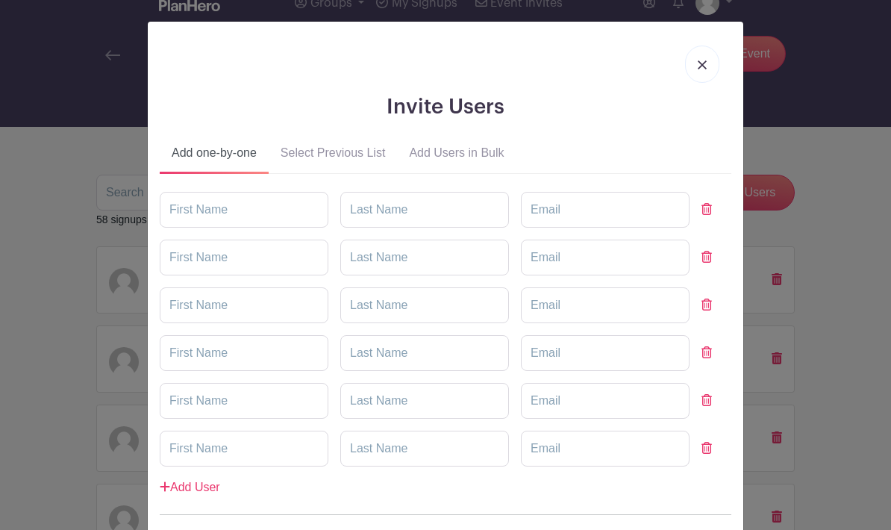
click at [356, 154] on button "Select Previous List" at bounding box center [333, 156] width 129 height 36
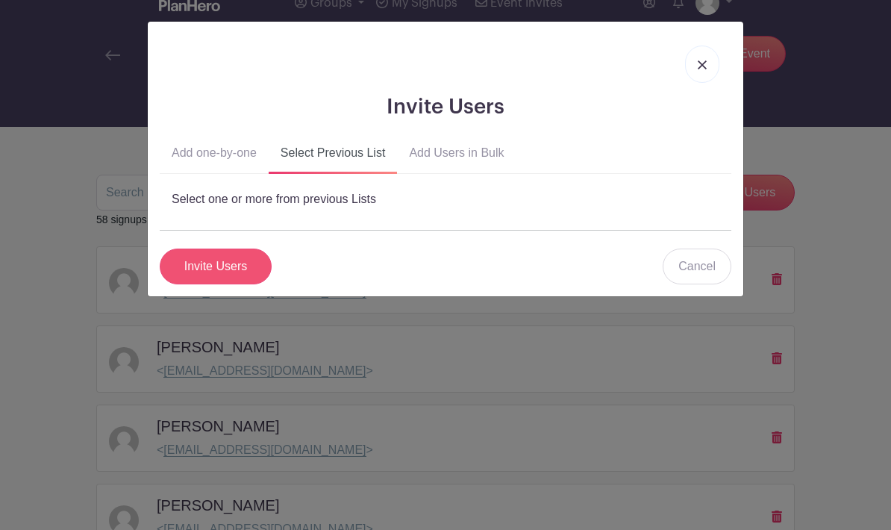
click at [242, 259] on input "Invite Users" at bounding box center [216, 266] width 112 height 36
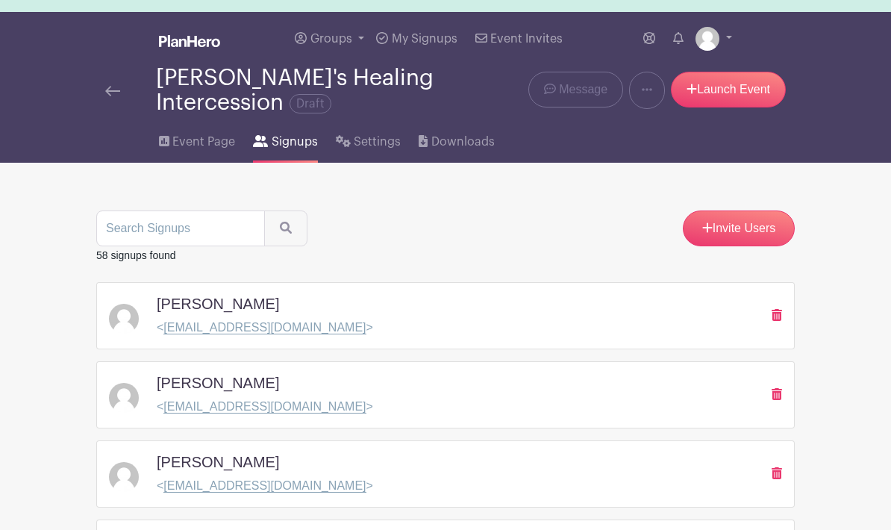
click at [387, 319] on div "[PERSON_NAME] < [EMAIL_ADDRESS][DOMAIN_NAME] >" at bounding box center [445, 316] width 673 height 42
click at [276, 321] on p "< [EMAIL_ADDRESS][DOMAIN_NAME] >" at bounding box center [265, 328] width 216 height 18
click at [313, 395] on div "[PERSON_NAME]" at bounding box center [265, 386] width 216 height 24
click at [315, 485] on p "< [EMAIL_ADDRESS][DOMAIN_NAME] >" at bounding box center [265, 486] width 216 height 18
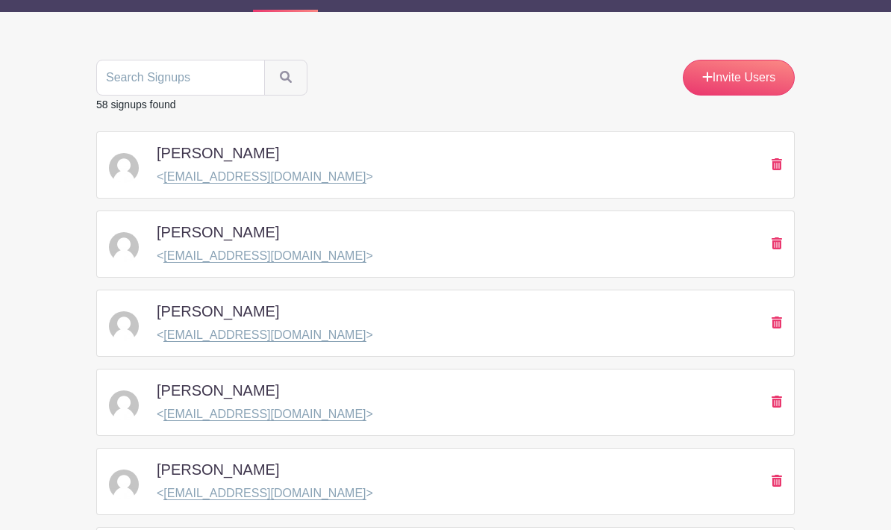
scroll to position [0, 0]
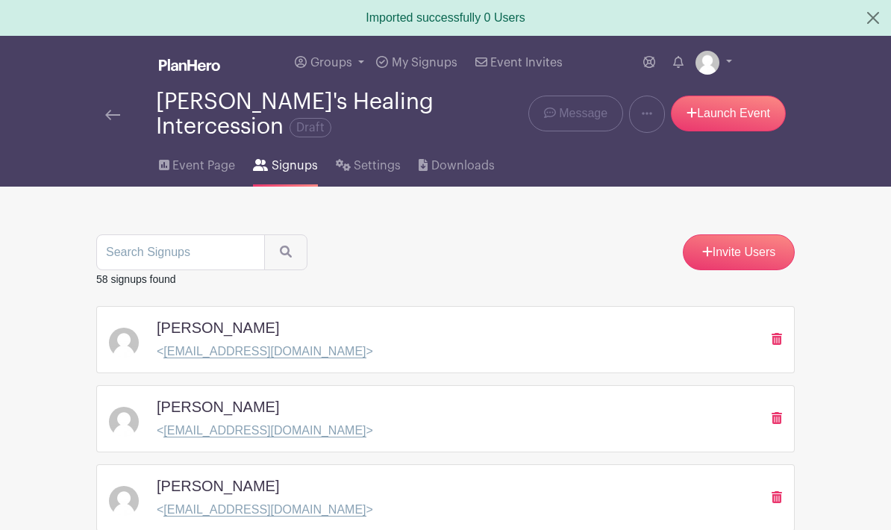
click at [535, 337] on div "[PERSON_NAME] < [EMAIL_ADDRESS][DOMAIN_NAME] >" at bounding box center [445, 340] width 673 height 42
click at [664, 358] on div "[PERSON_NAME] < [EMAIL_ADDRESS][DOMAIN_NAME] >" at bounding box center [445, 340] width 673 height 42
